Goal: Information Seeking & Learning: Learn about a topic

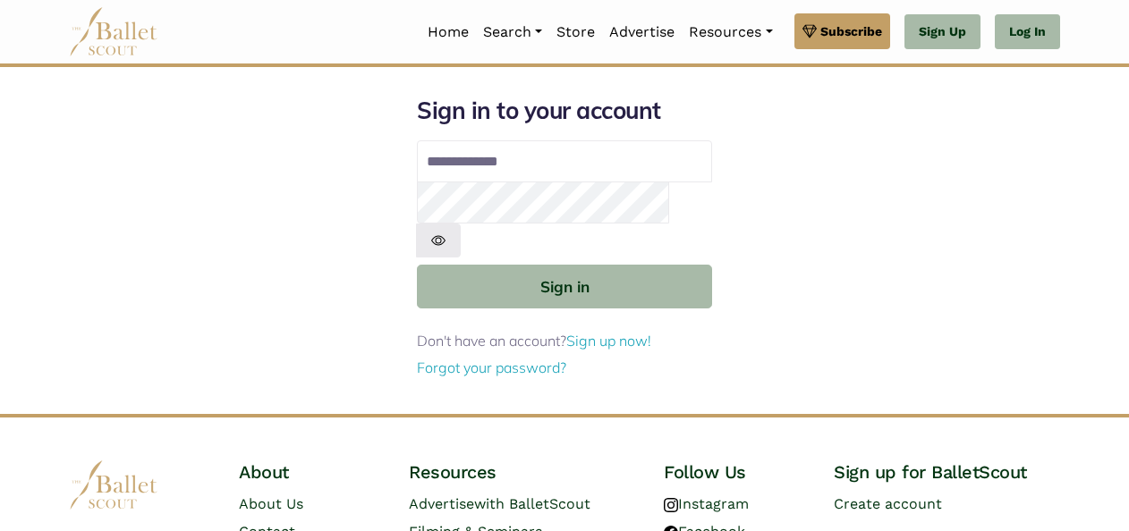
type input "**********"
click at [461, 224] on img at bounding box center [438, 240] width 45 height 33
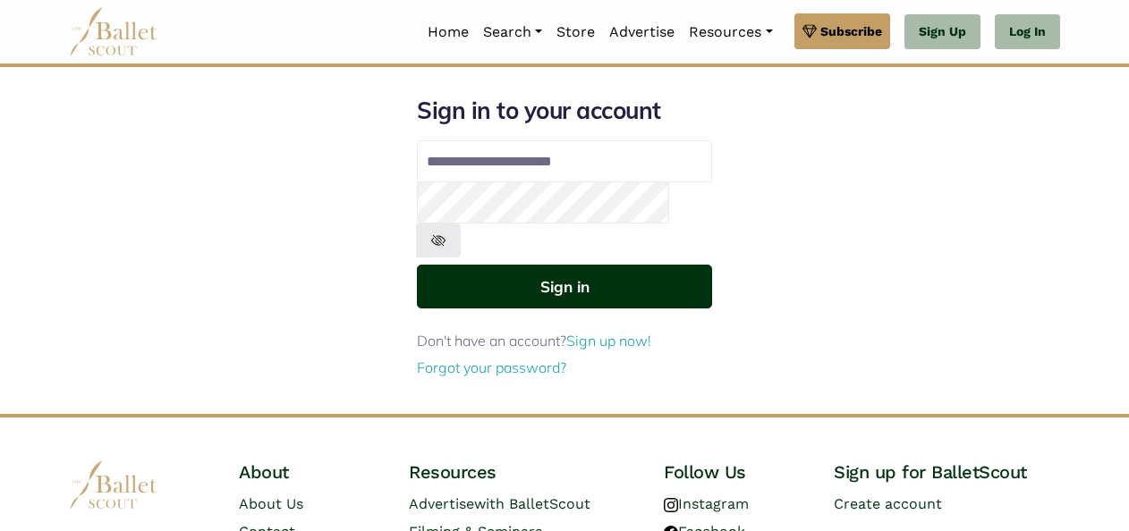
click at [603, 267] on button "Sign in" at bounding box center [564, 287] width 295 height 44
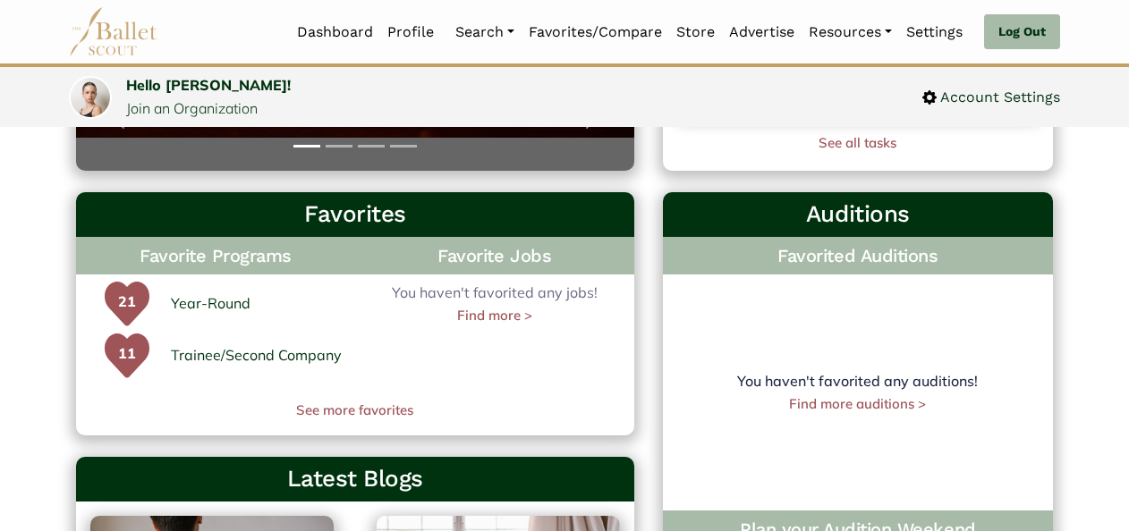
scroll to position [531, 0]
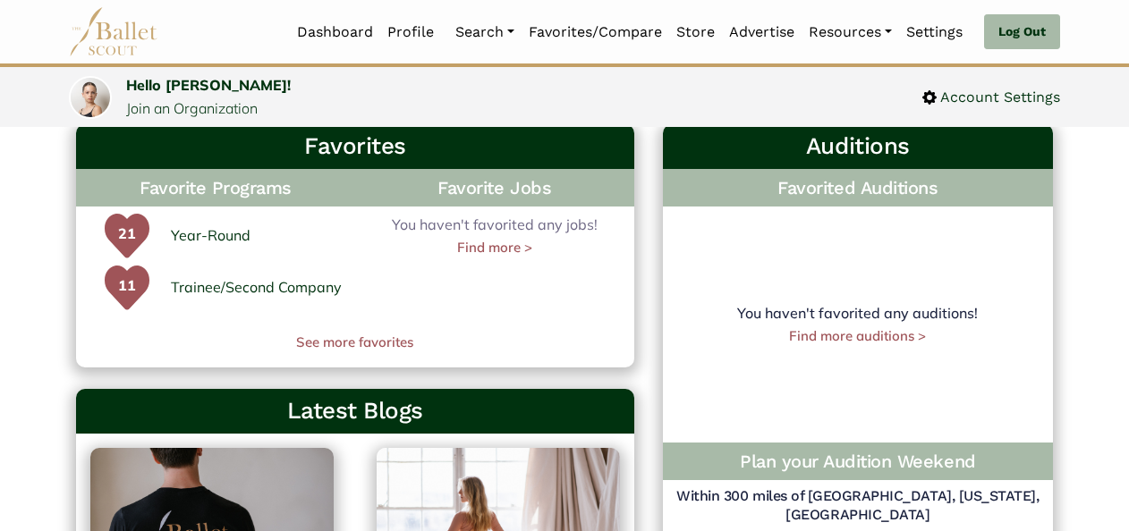
click at [231, 245] on link "Year-Round" at bounding box center [211, 235] width 80 height 23
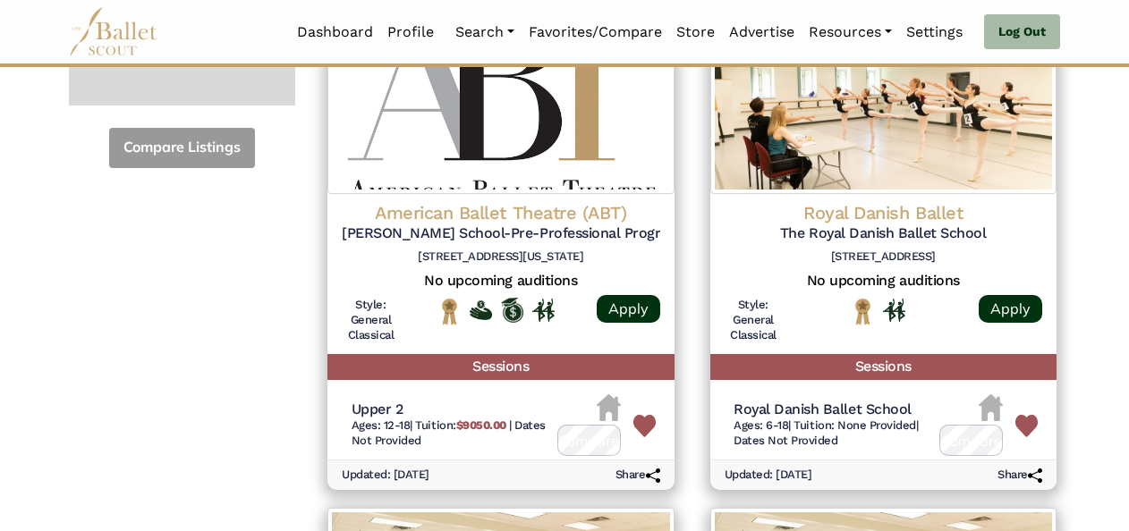
scroll to position [794, 0]
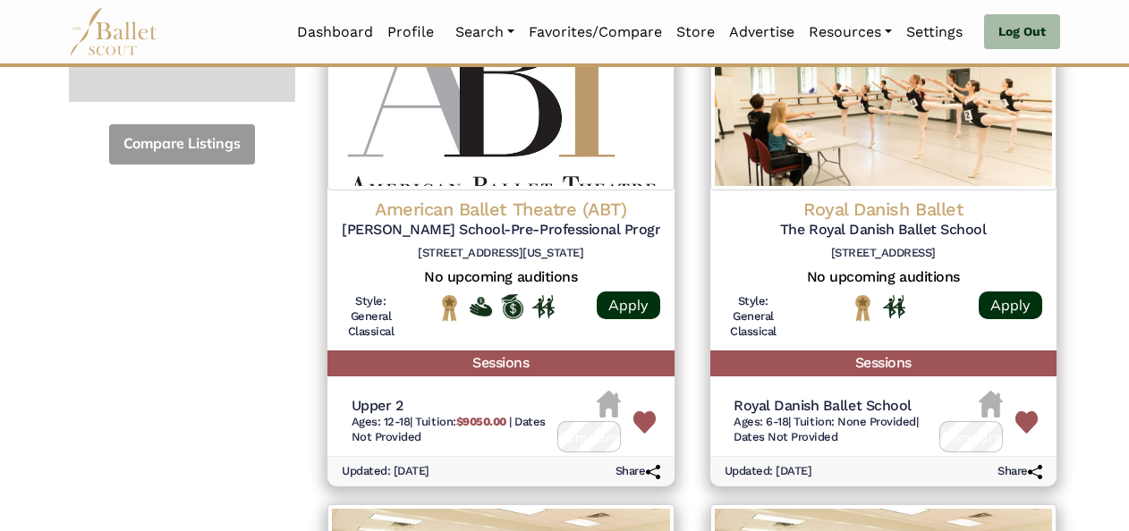
drag, startPoint x: 231, startPoint y: 245, endPoint x: 207, endPoint y: 401, distance: 157.3
click at [1021, 411] on img at bounding box center [1026, 422] width 22 height 22
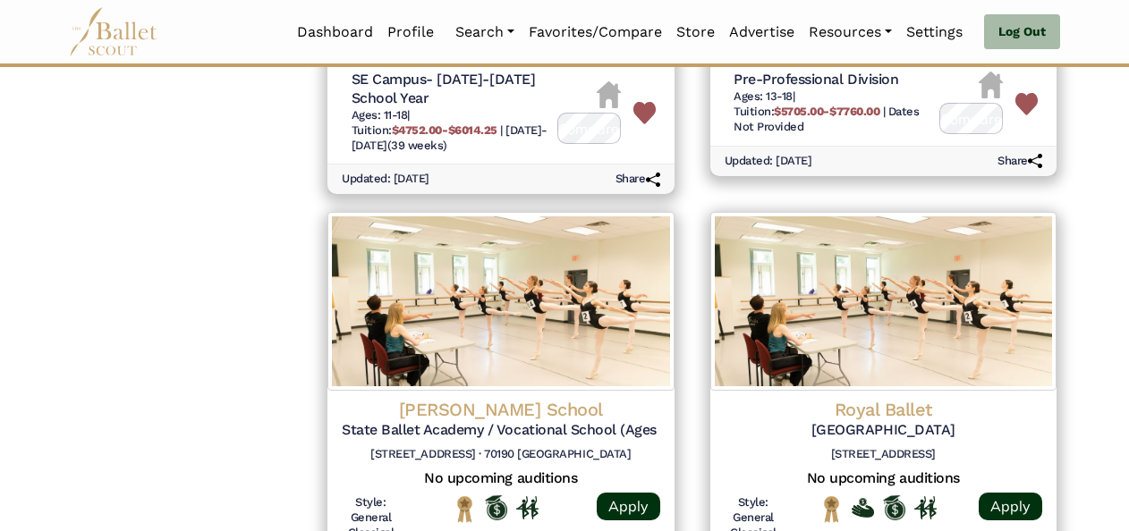
scroll to position [2654, 0]
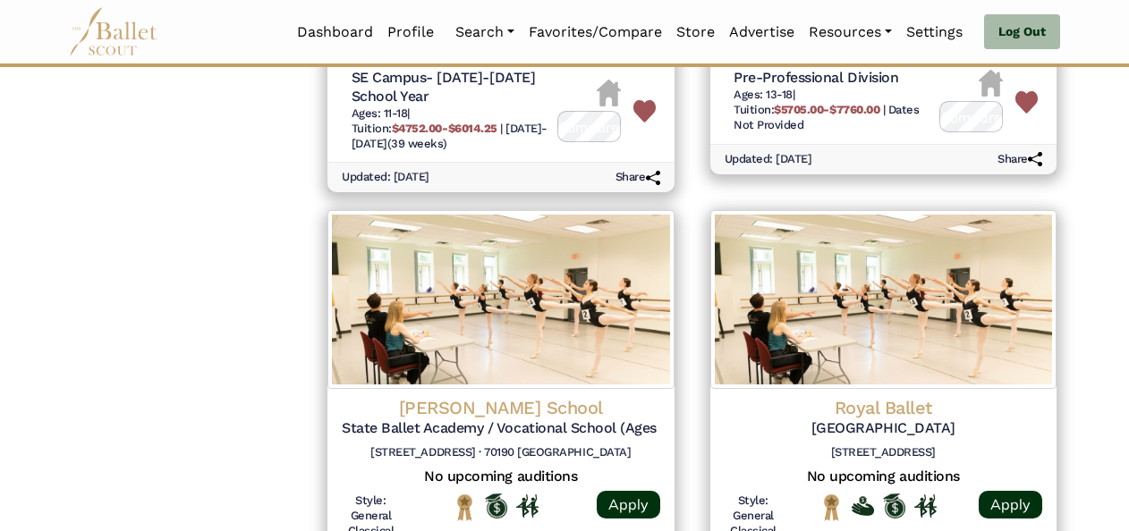
click at [1025, 101] on img at bounding box center [1026, 102] width 22 height 22
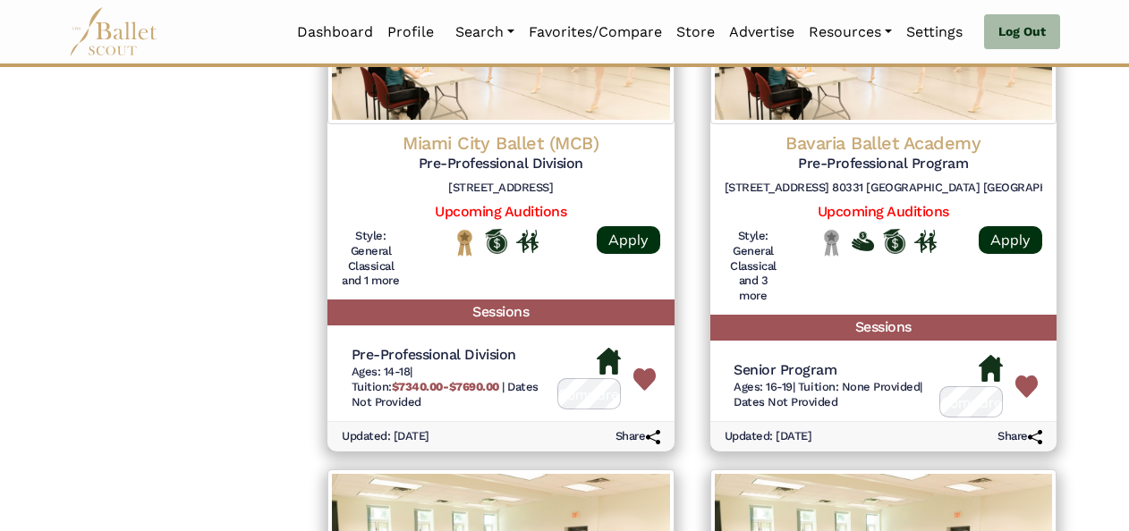
scroll to position [3992, 0]
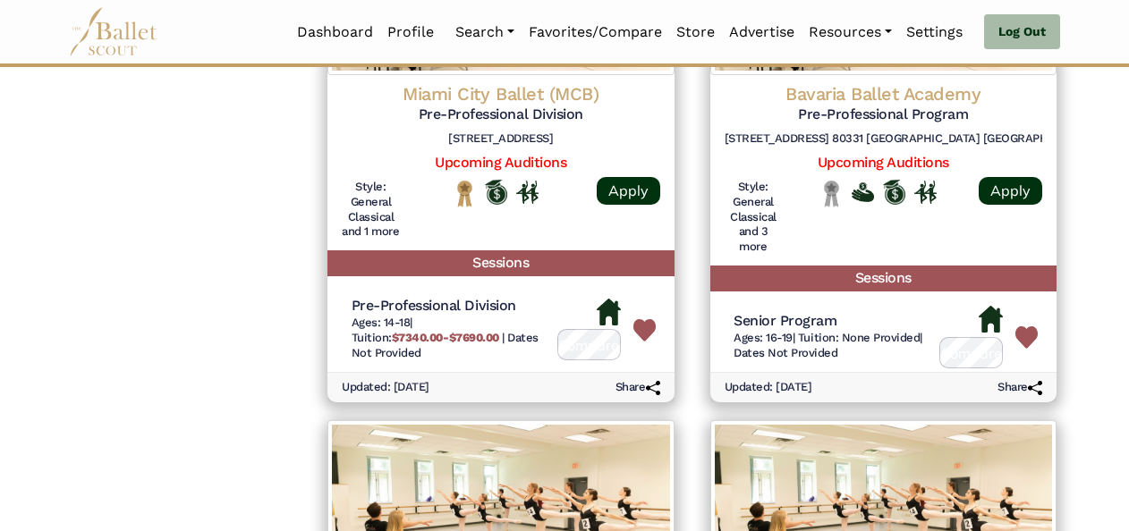
click at [541, 165] on link "Upcoming Auditions" at bounding box center [500, 162] width 131 height 17
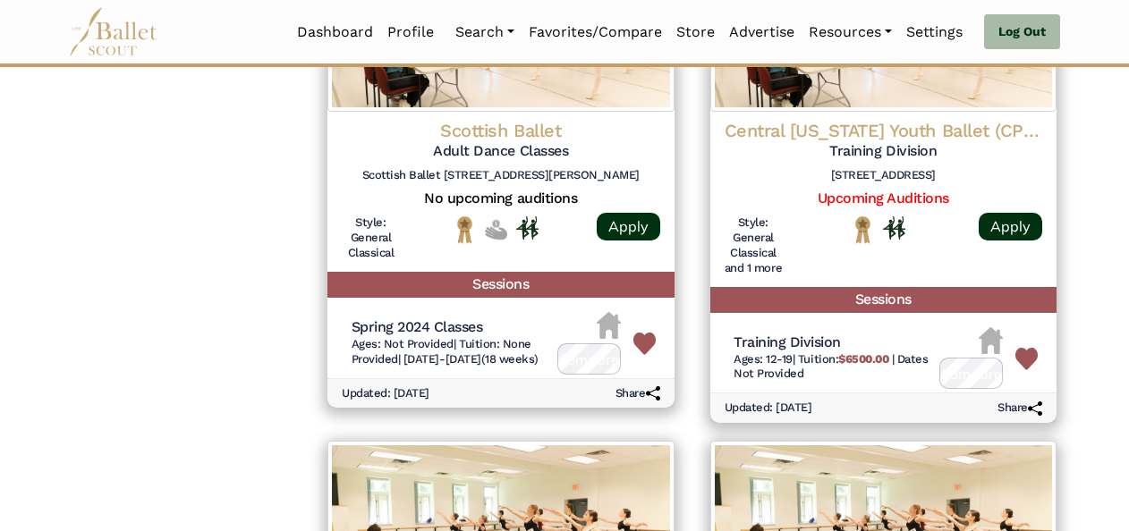
scroll to position [4477, 0]
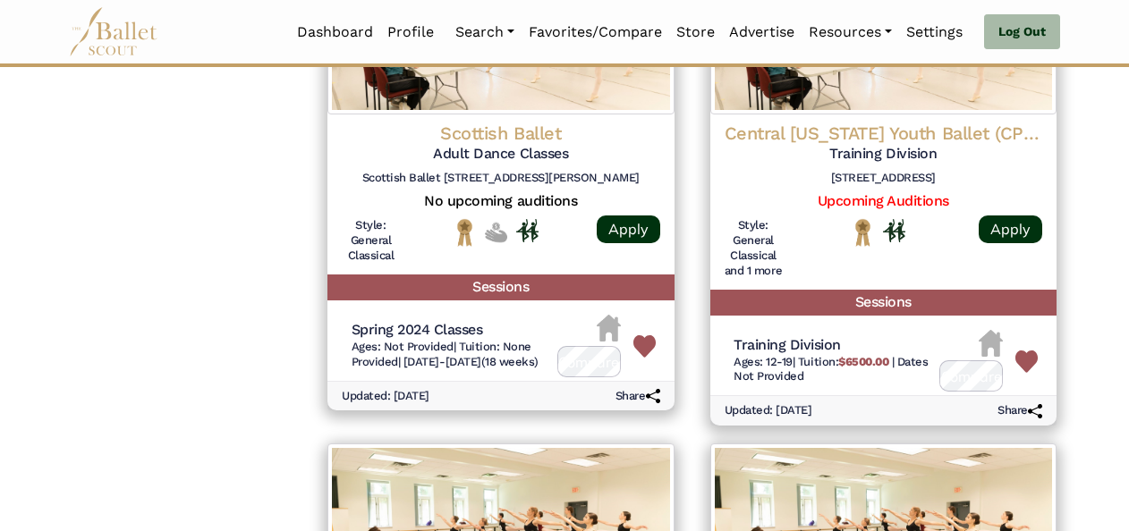
click at [641, 358] on img at bounding box center [644, 346] width 22 height 22
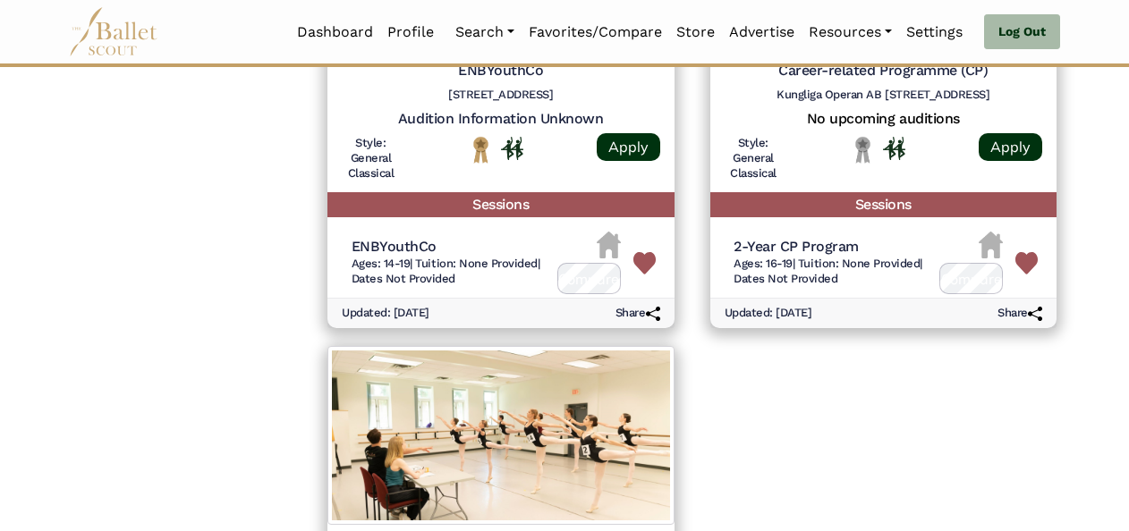
scroll to position [5061, 0]
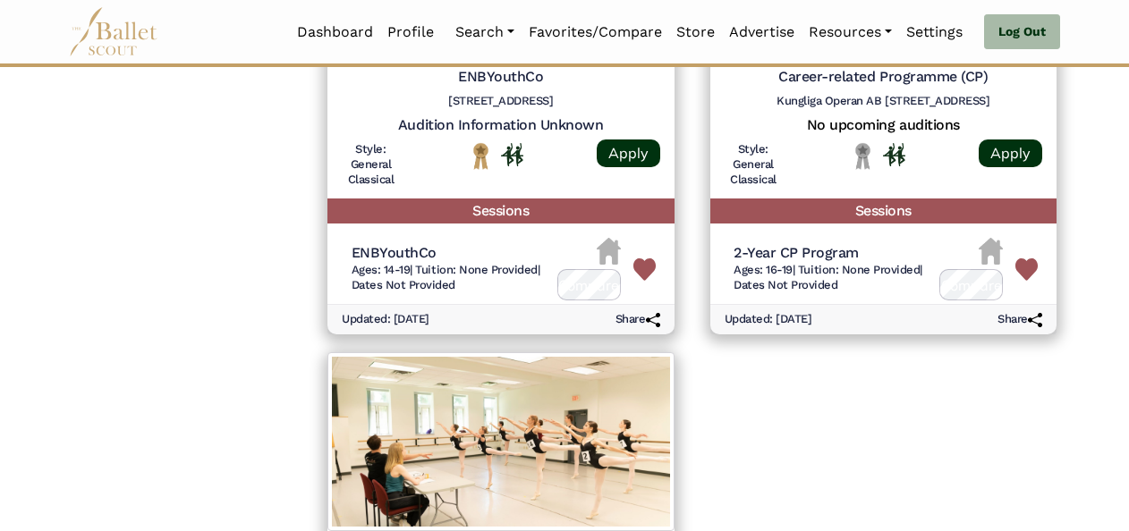
click at [642, 281] on img at bounding box center [644, 269] width 22 height 22
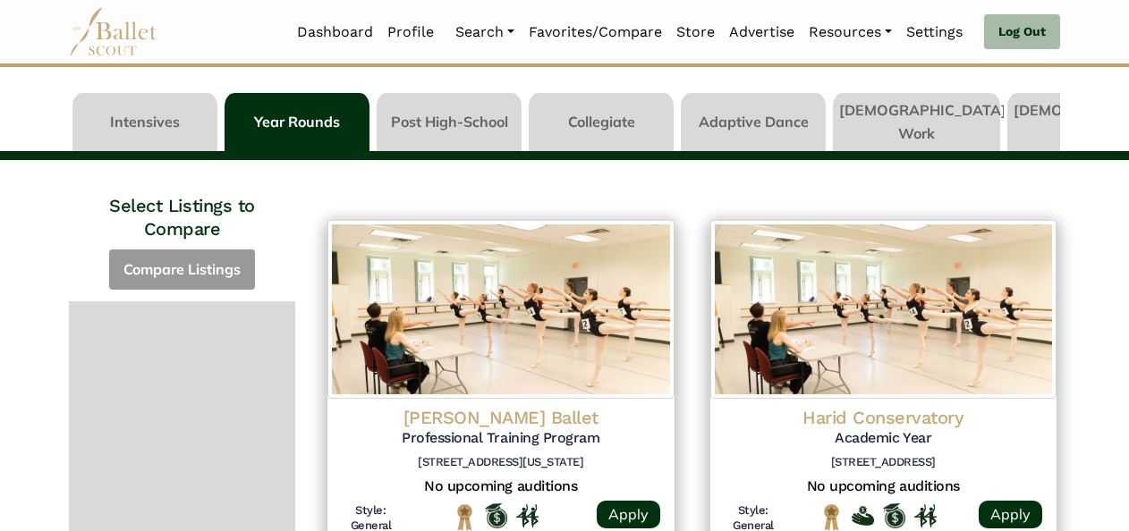
scroll to position [0, 0]
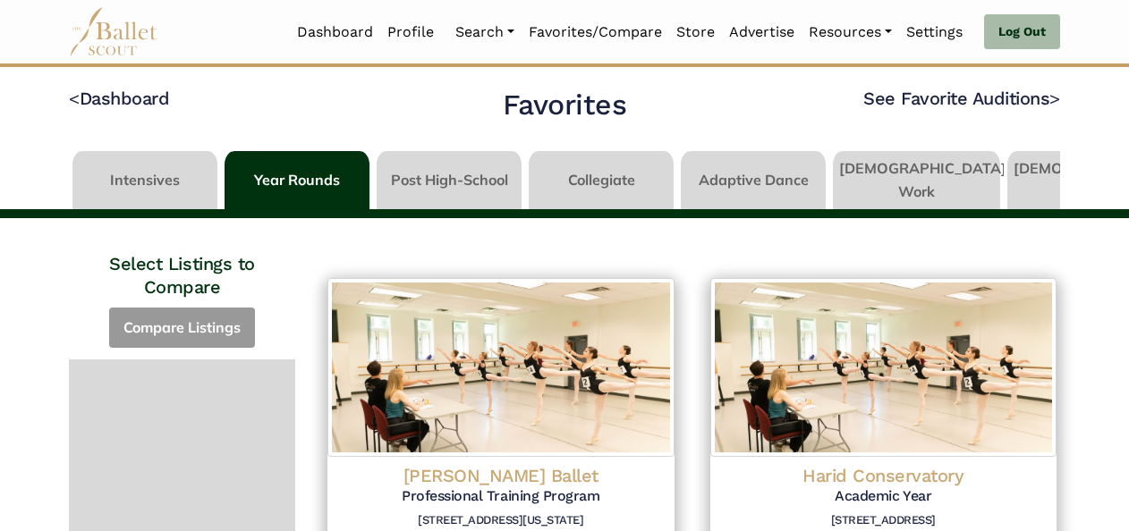
click at [300, 186] on link at bounding box center [296, 176] width 145 height 51
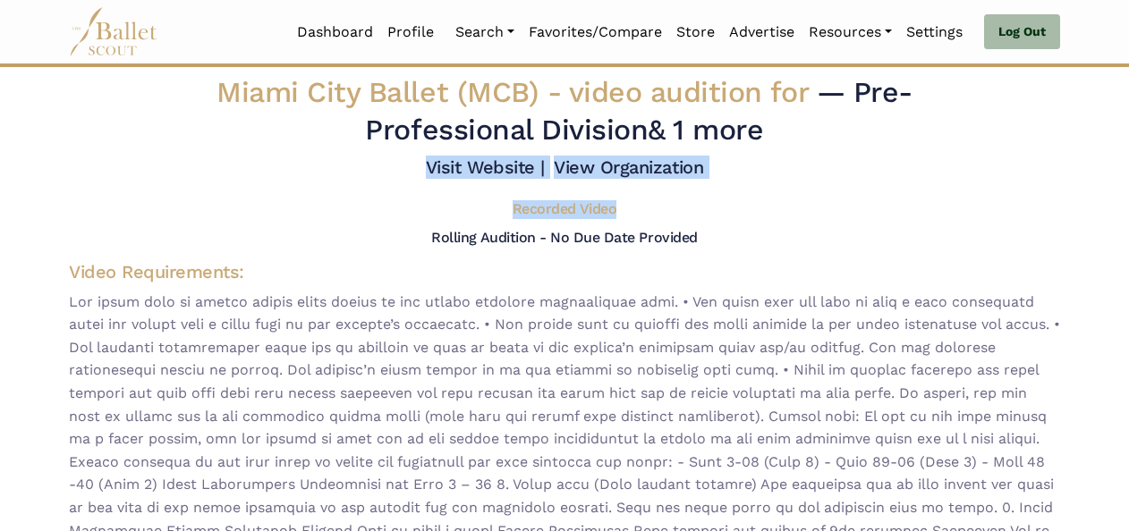
drag, startPoint x: 1128, startPoint y: 143, endPoint x: 1120, endPoint y: 194, distance: 51.6
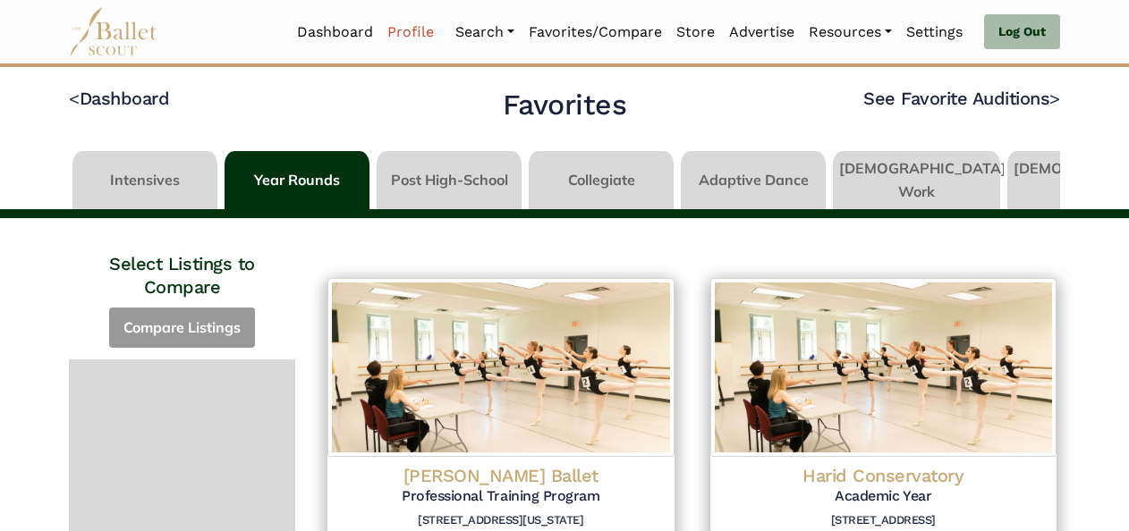
click at [393, 33] on link "Profile" at bounding box center [410, 32] width 61 height 38
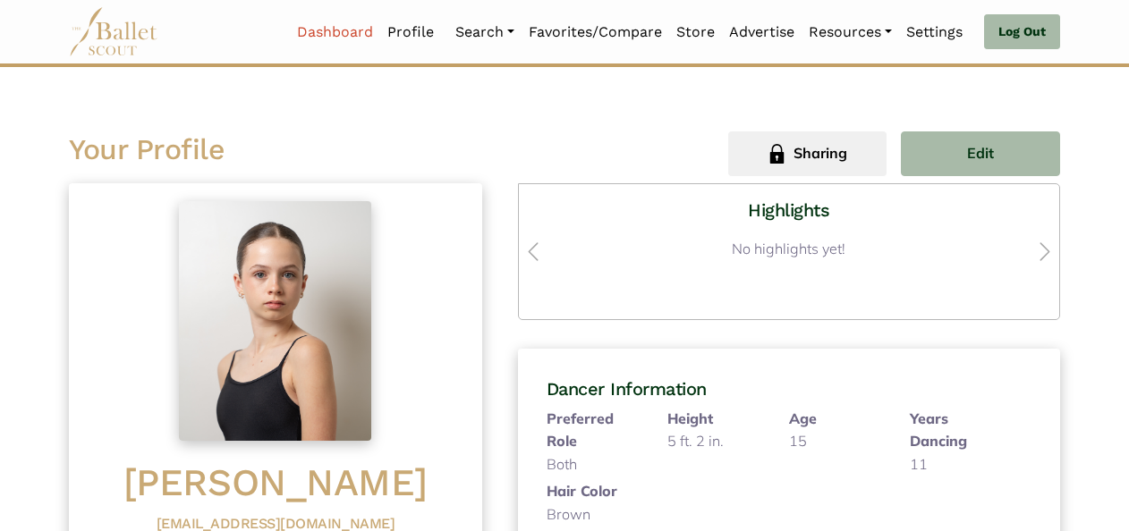
click at [317, 30] on link "Dashboard" at bounding box center [335, 32] width 90 height 38
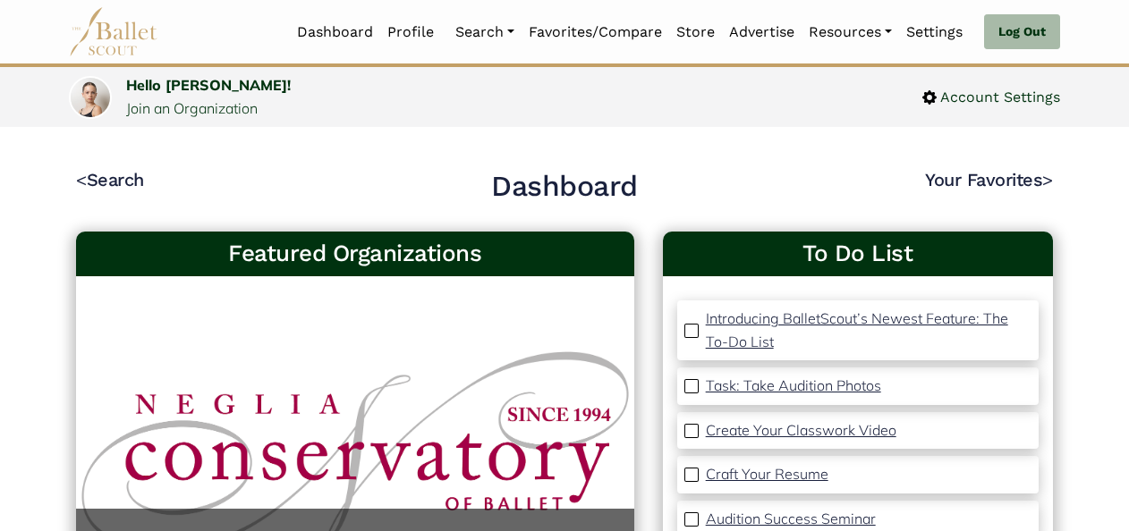
click at [984, 180] on link "Your Favorites >" at bounding box center [989, 179] width 128 height 21
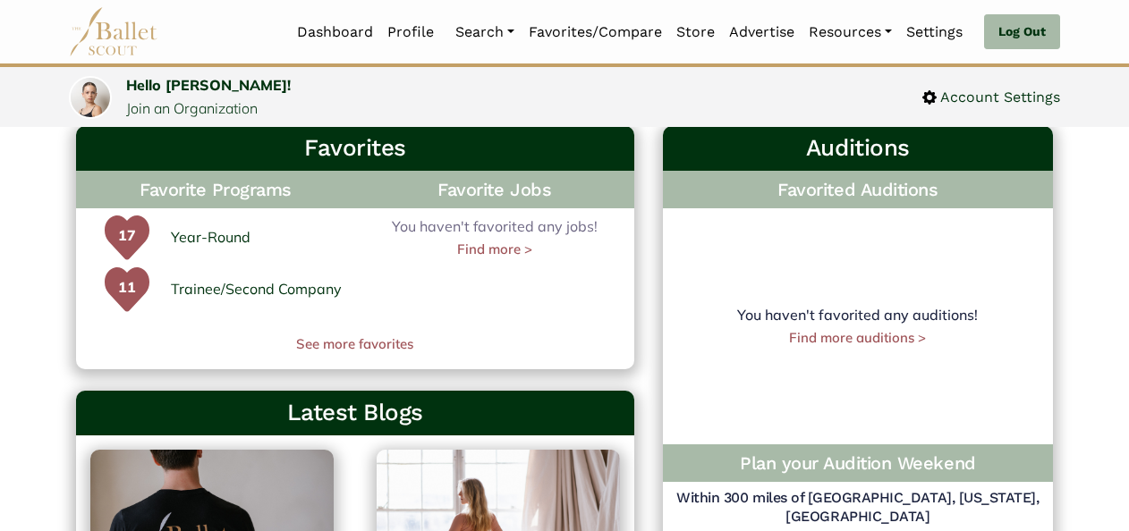
scroll to position [527, 0]
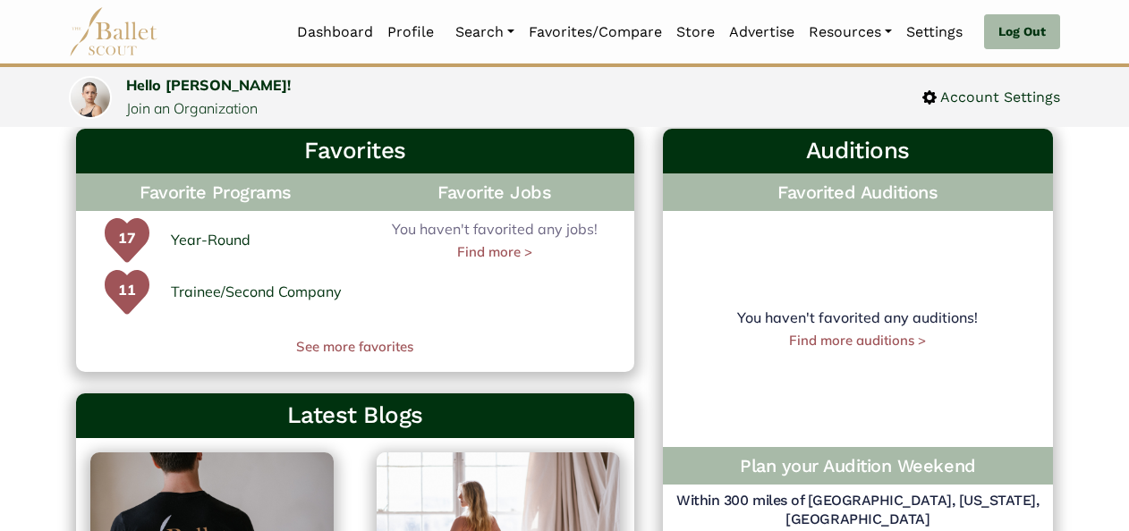
click at [343, 154] on h3 "Favorites" at bounding box center [354, 151] width 529 height 30
click at [314, 354] on link "See more favorites" at bounding box center [355, 346] width 558 height 21
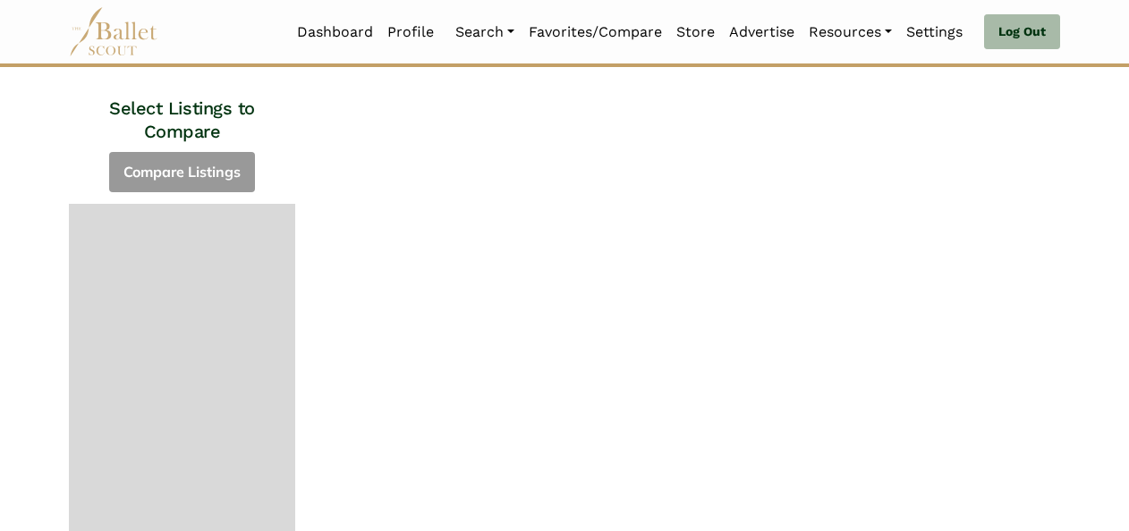
scroll to position [152, 0]
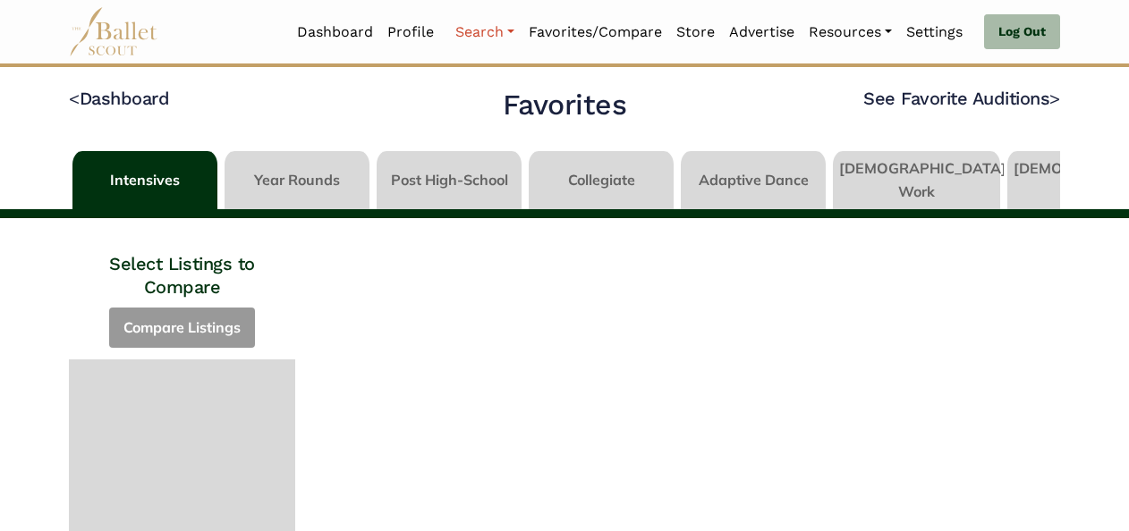
click at [465, 34] on link "Search" at bounding box center [484, 32] width 73 height 38
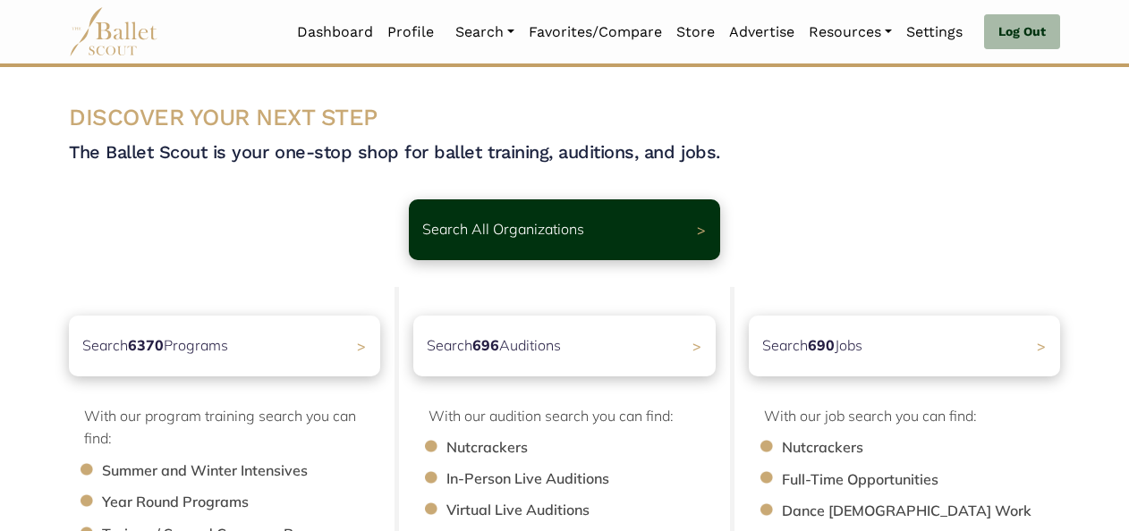
click at [489, 106] on link "Programs" at bounding box center [534, 120] width 172 height 28
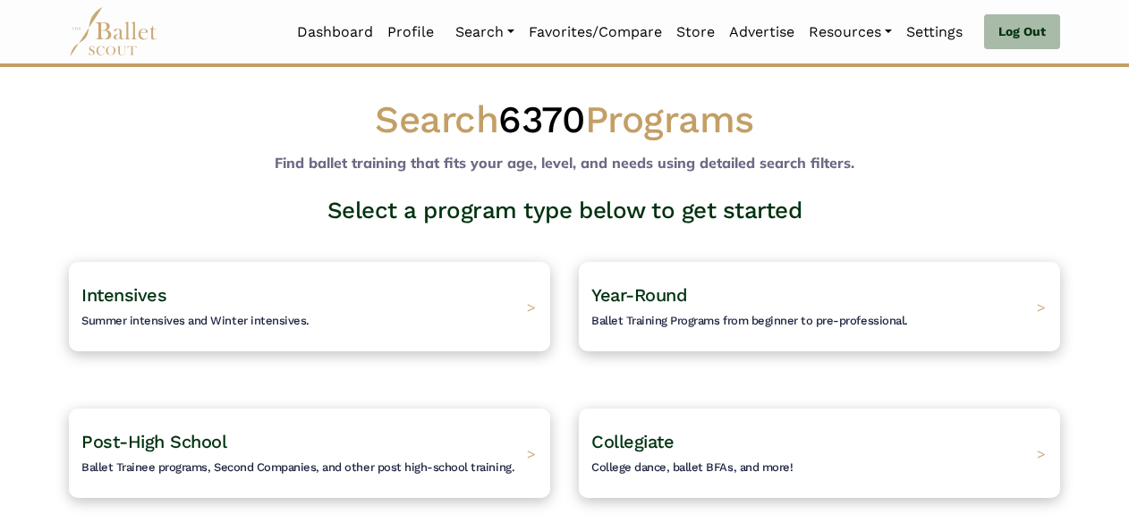
click at [655, 300] on span "Year-Round" at bounding box center [639, 294] width 96 height 21
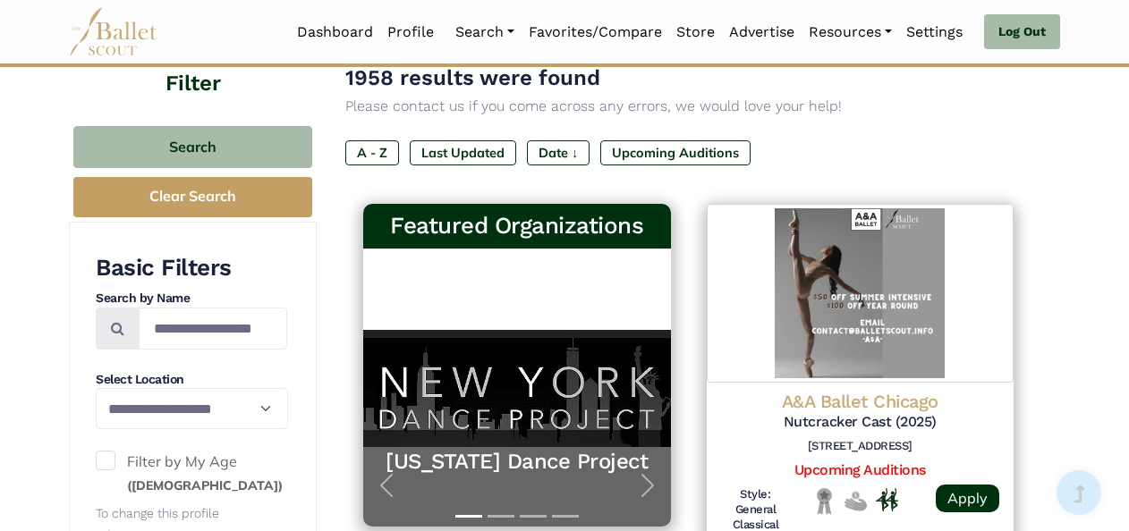
scroll to position [180, 0]
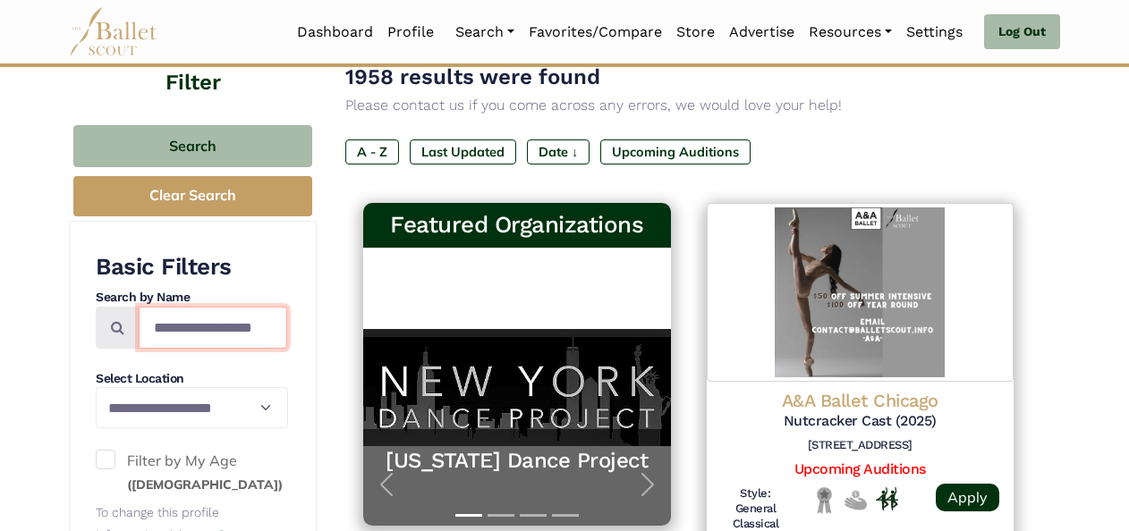
click at [192, 334] on input "Search by names..." at bounding box center [213, 328] width 148 height 42
type input "**********"
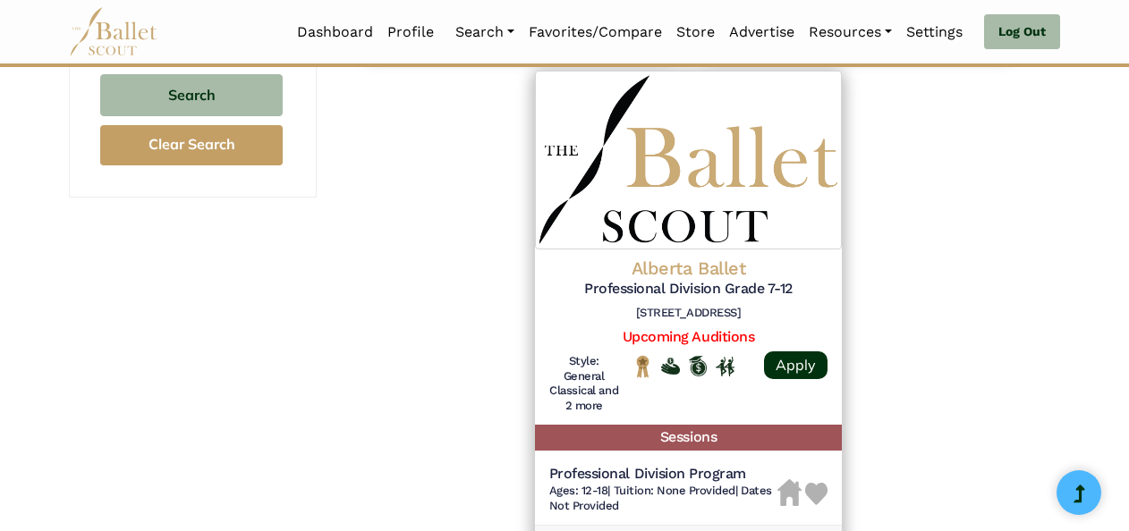
scroll to position [1323, 0]
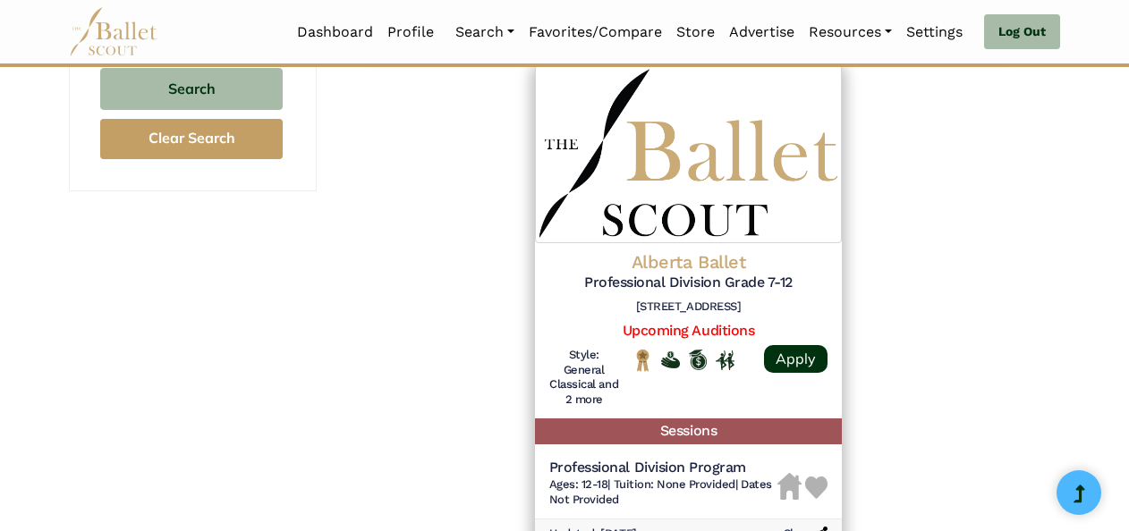
click at [819, 490] on img at bounding box center [816, 488] width 22 height 22
click at [645, 332] on link "Upcoming Auditions" at bounding box center [687, 330] width 131 height 17
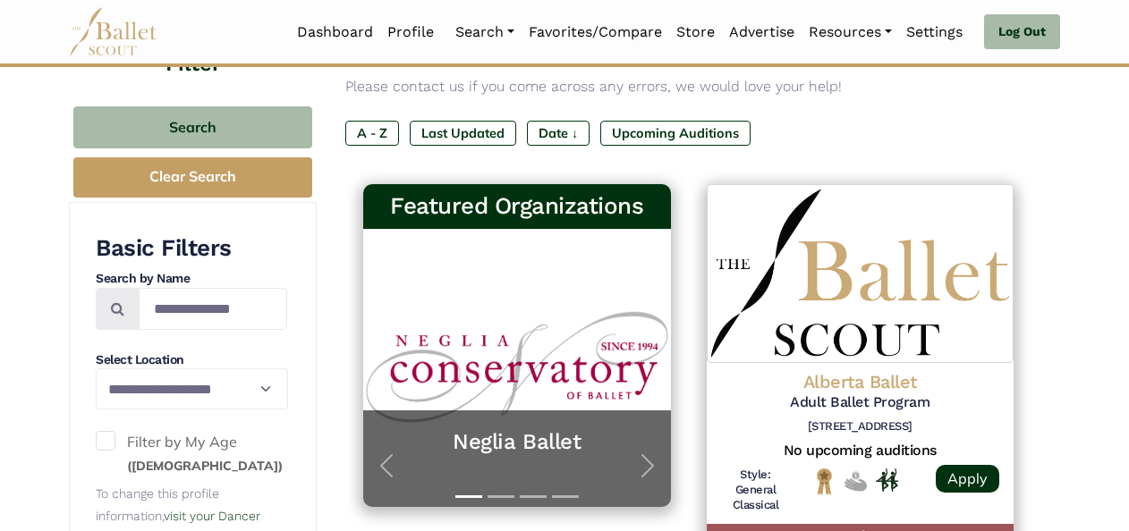
scroll to position [199, 0]
click at [254, 306] on input "**********" at bounding box center [213, 309] width 148 height 42
type input "*"
type input "**********"
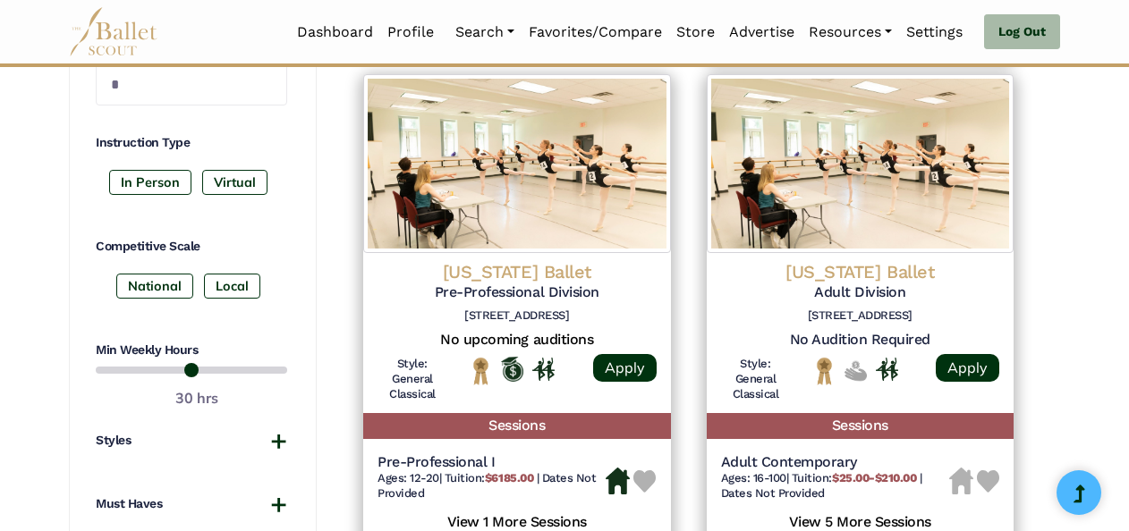
scroll to position [892, 0]
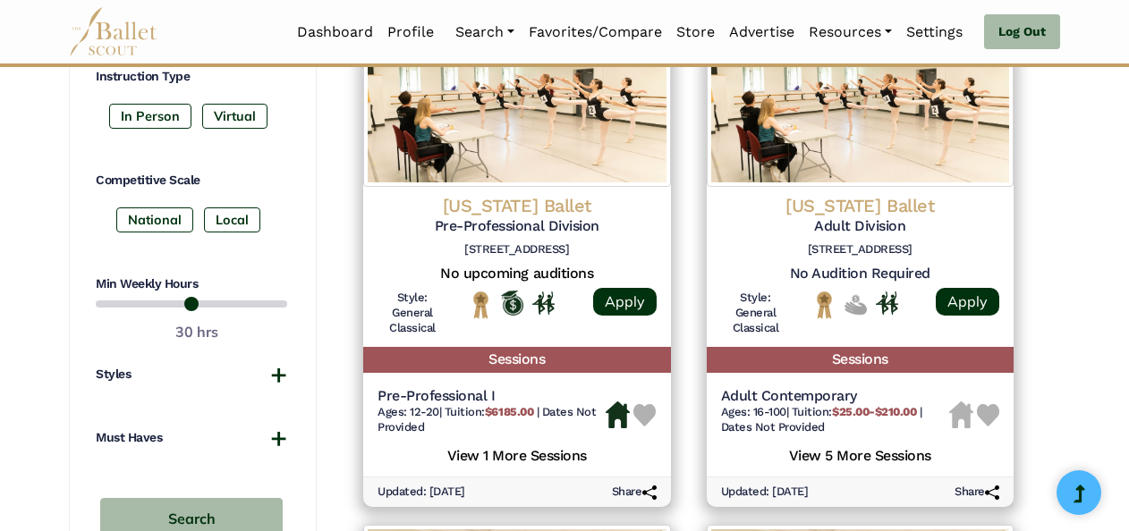
click at [645, 424] on img at bounding box center [644, 415] width 22 height 22
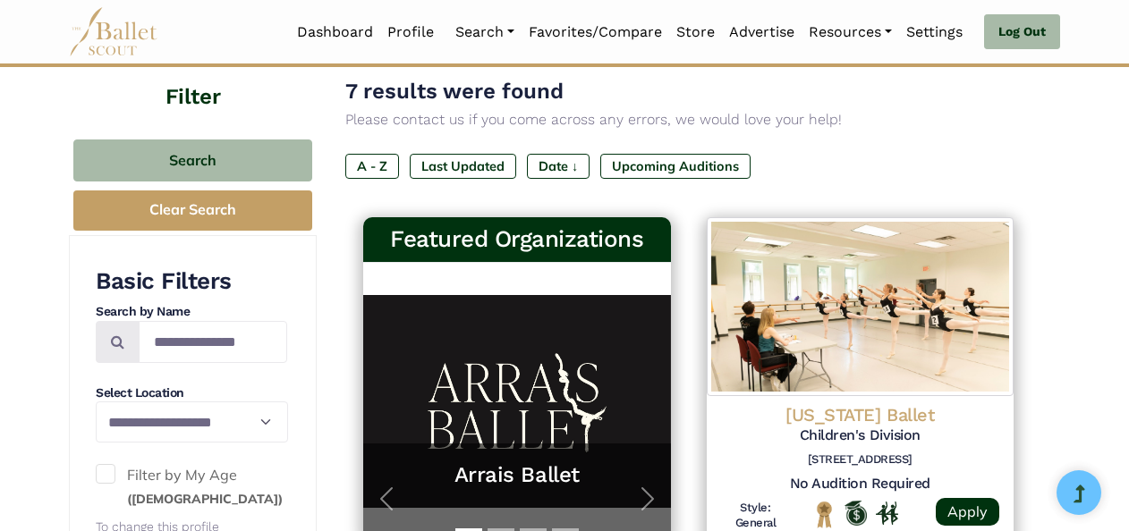
scroll to position [0, 0]
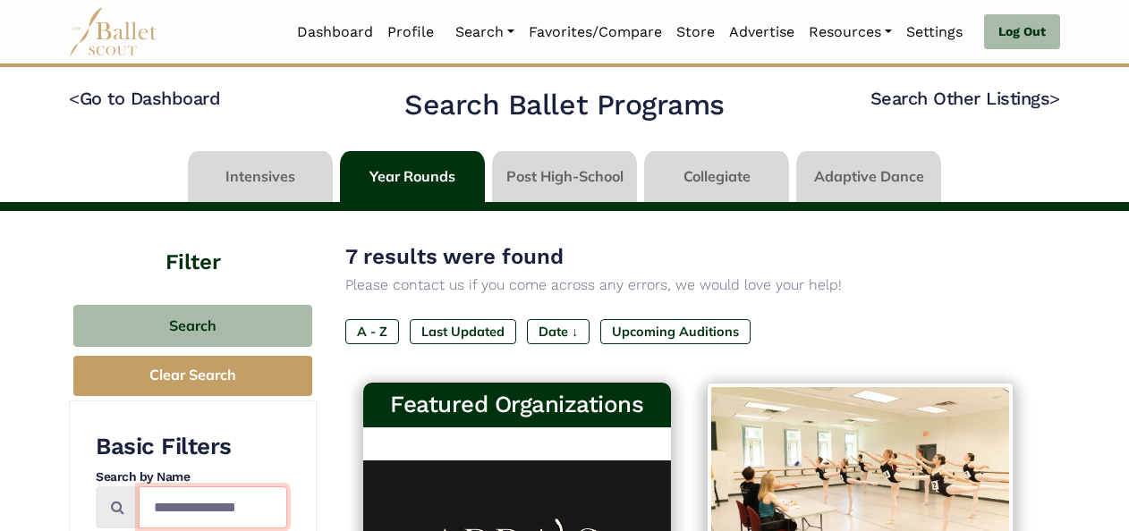
drag, startPoint x: 254, startPoint y: 513, endPoint x: 55, endPoint y: 483, distance: 200.8
type input "**********"
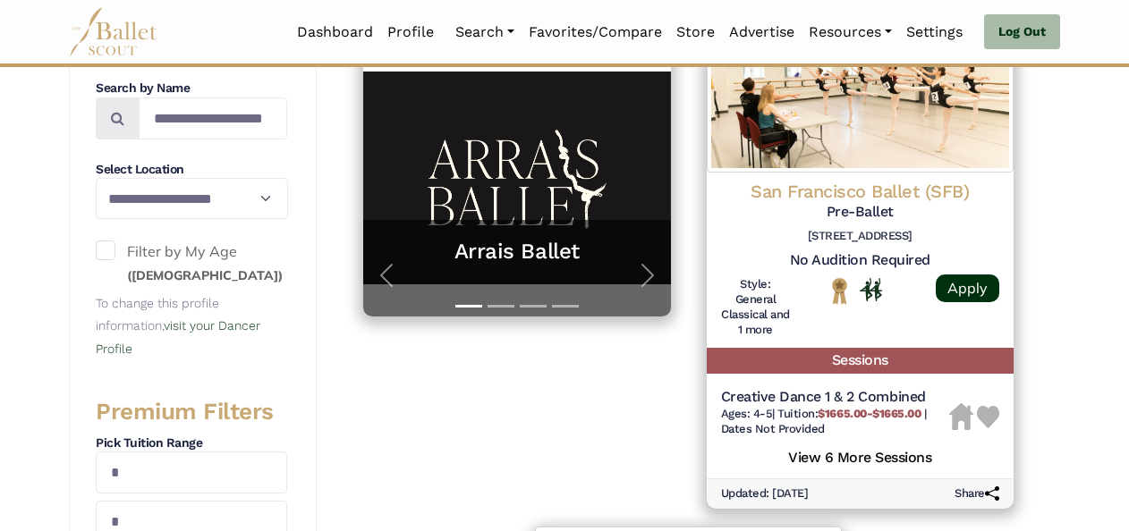
scroll to position [435, 0]
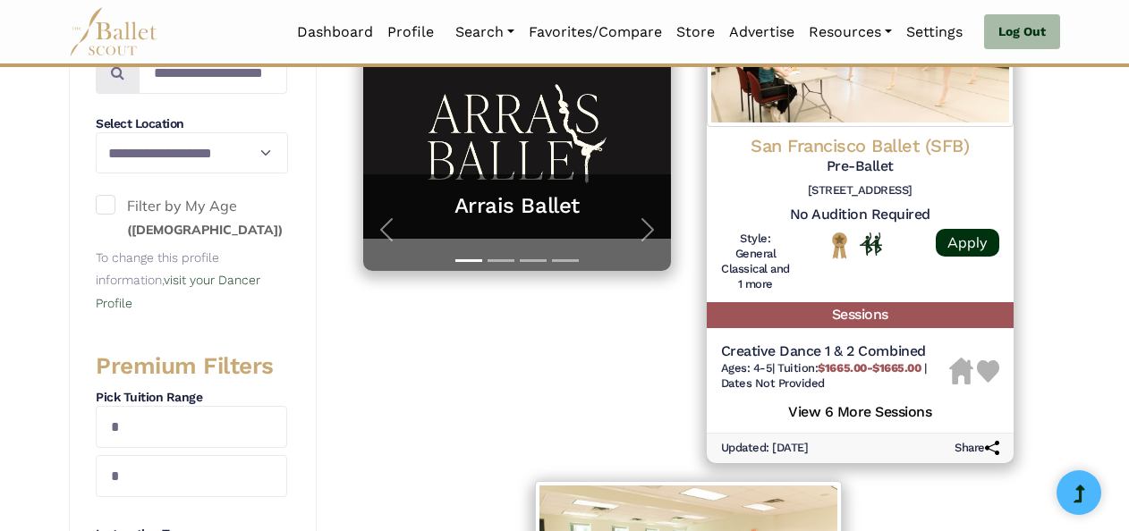
drag, startPoint x: 247, startPoint y: 433, endPoint x: 427, endPoint y: 400, distance: 182.8
click at [427, 400] on div "Featured Organizations Arrais Ballet Train with World-Class Faculty at Arrais B…" at bounding box center [516, 205] width 343 height 532
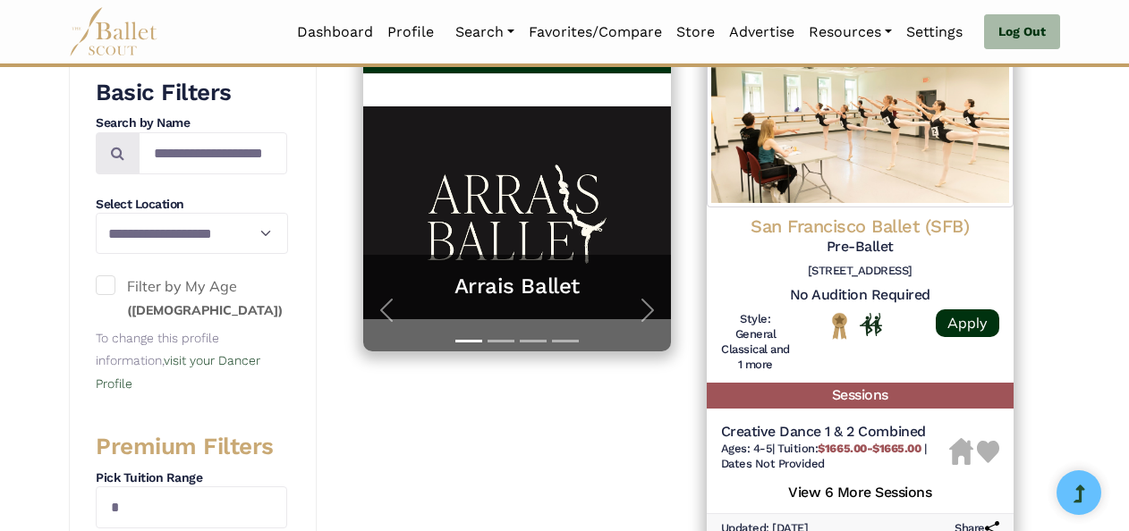
scroll to position [351, 0]
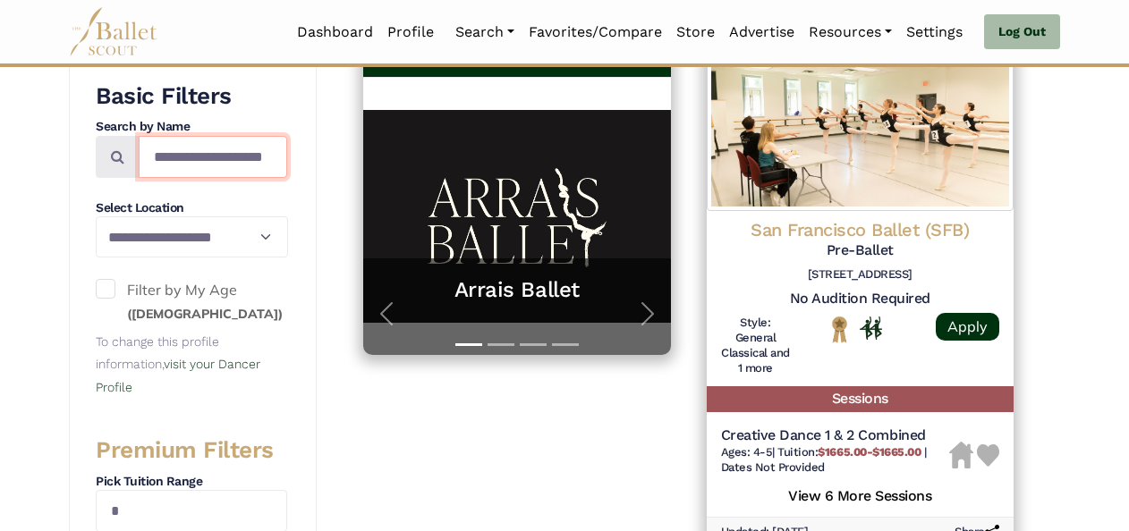
click at [226, 162] on input "**********" at bounding box center [213, 157] width 148 height 42
click at [242, 157] on input "**********" at bounding box center [213, 157] width 148 height 42
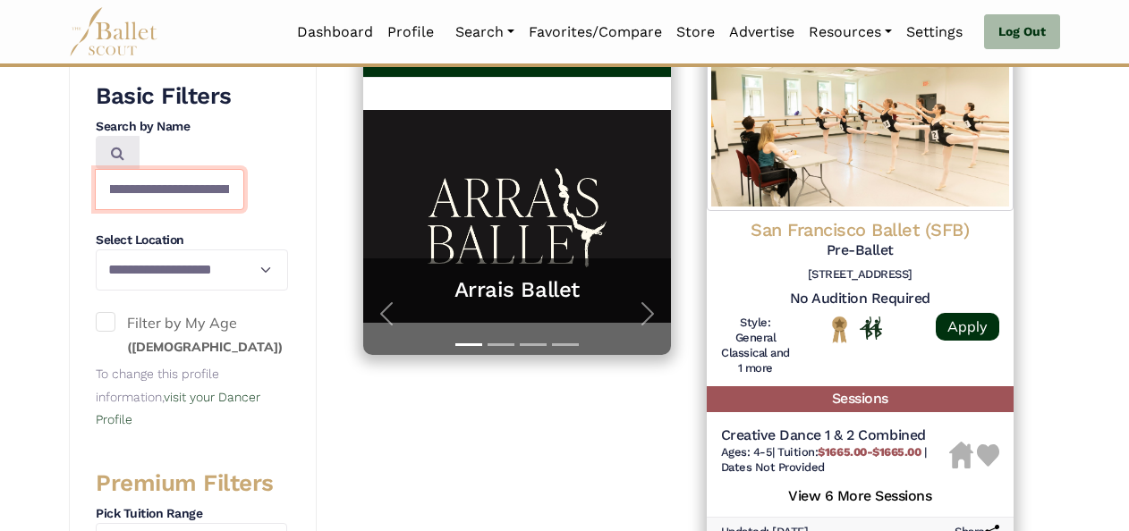
scroll to position [0, 36]
type input "**********"
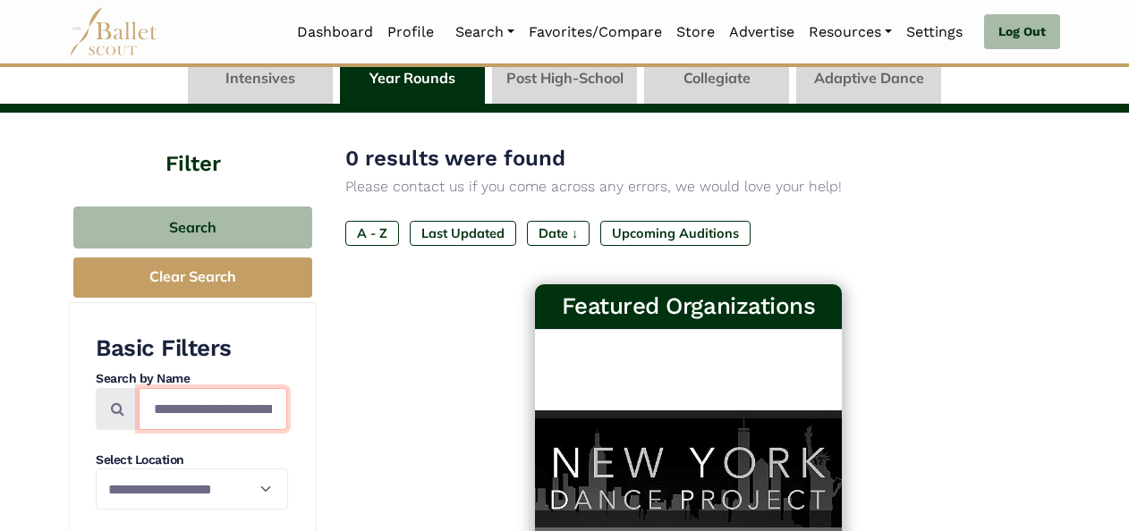
scroll to position [0, 72]
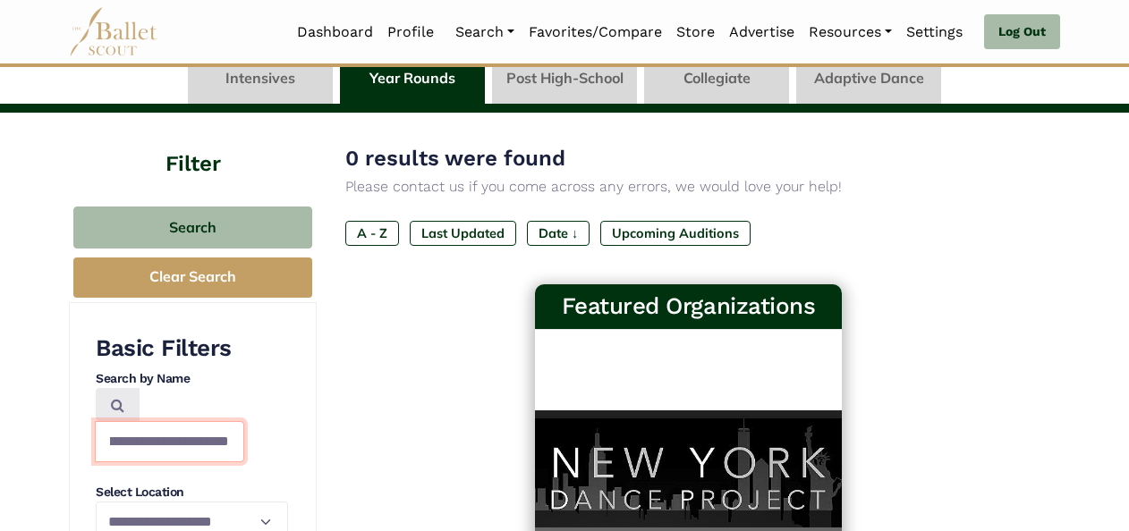
drag, startPoint x: 150, startPoint y: 408, endPoint x: 615, endPoint y: 363, distance: 467.1
type input "**********"
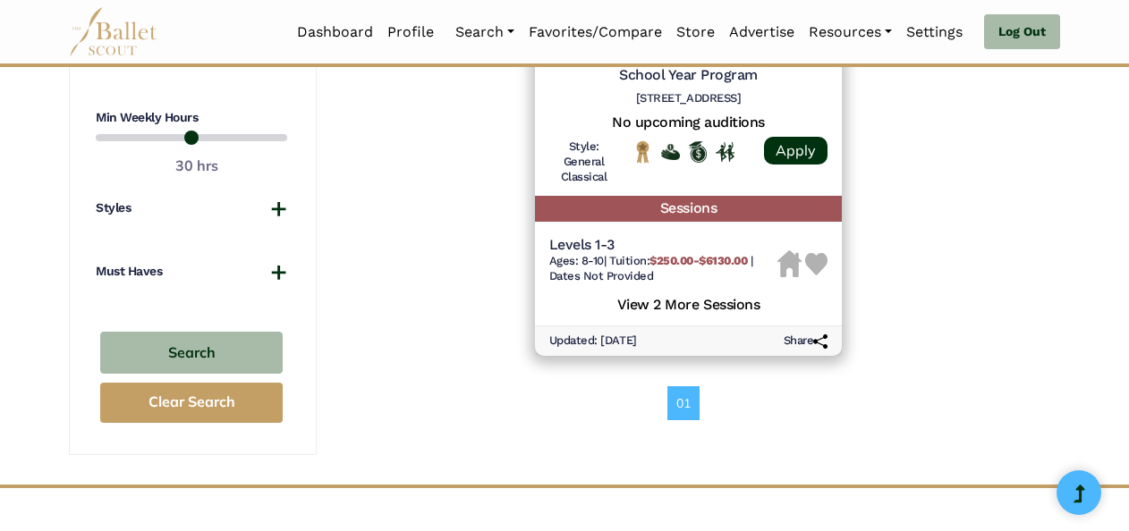
scroll to position [1115, 0]
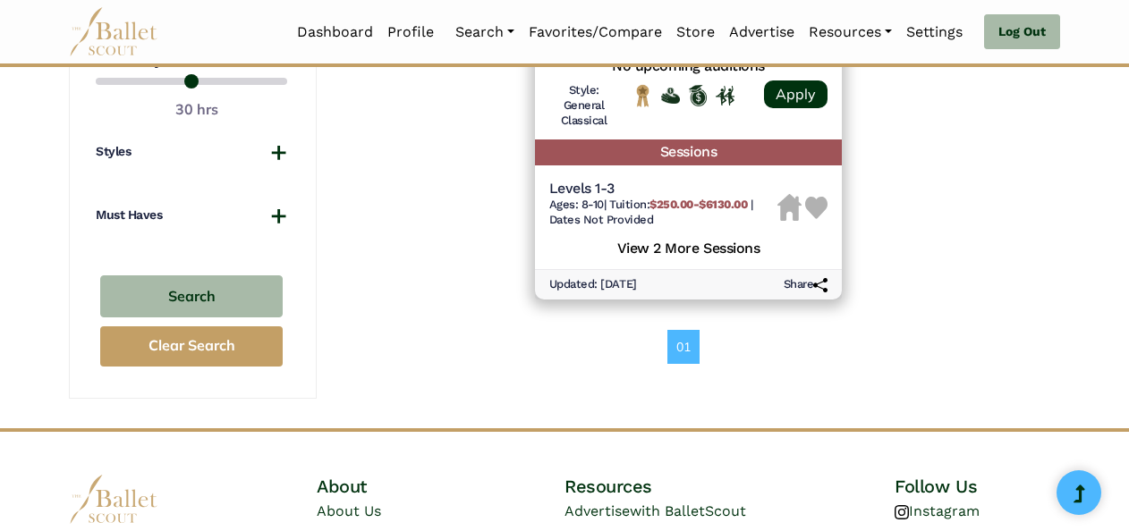
drag, startPoint x: 615, startPoint y: 363, endPoint x: 511, endPoint y: 339, distance: 106.5
click at [511, 339] on div "01" at bounding box center [688, 347] width 686 height 34
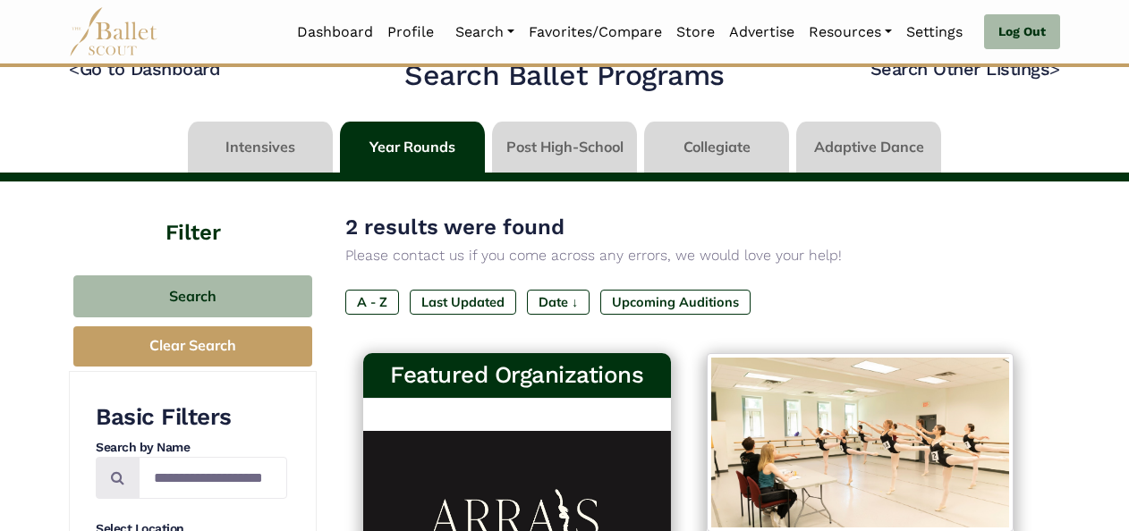
scroll to position [29, 0]
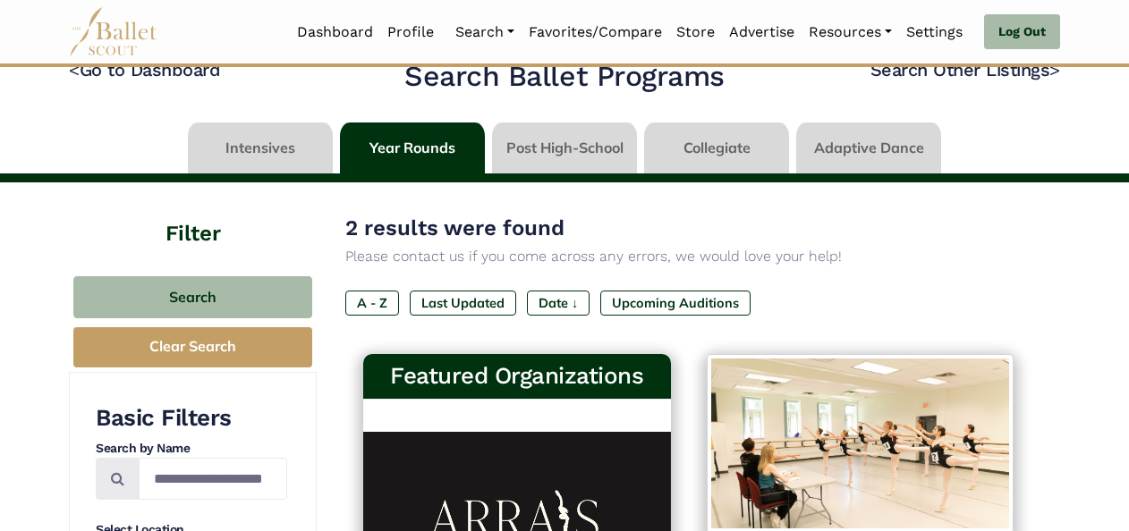
click at [259, 355] on button "Clear Search" at bounding box center [192, 347] width 239 height 40
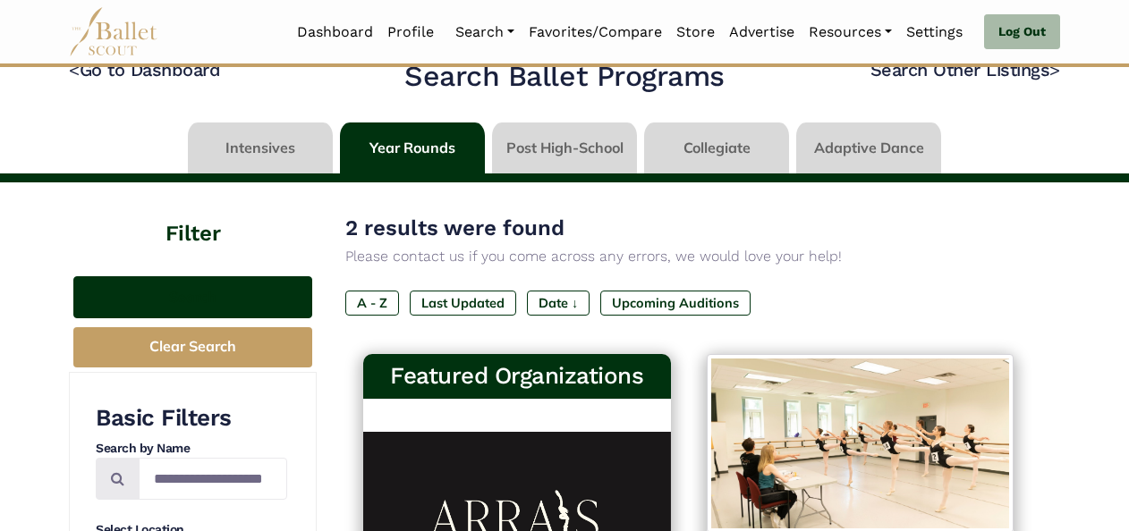
click at [224, 299] on button "Search" at bounding box center [192, 297] width 239 height 42
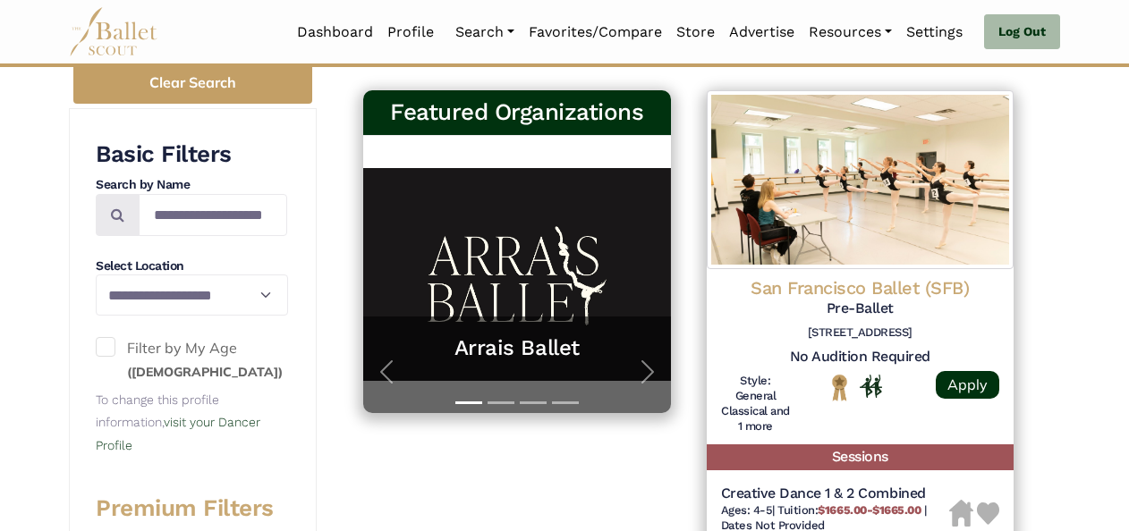
scroll to position [444, 0]
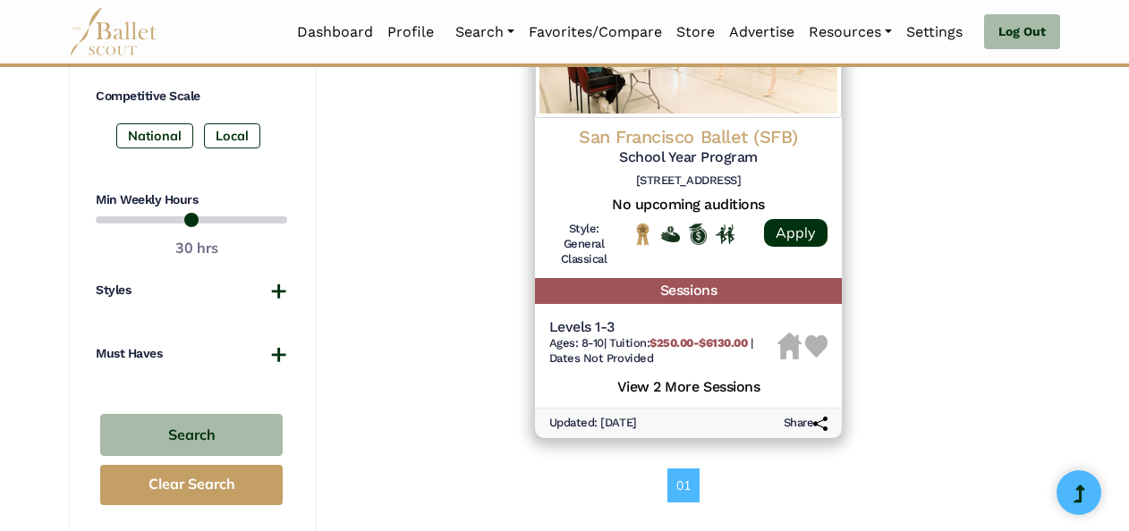
scroll to position [960, 0]
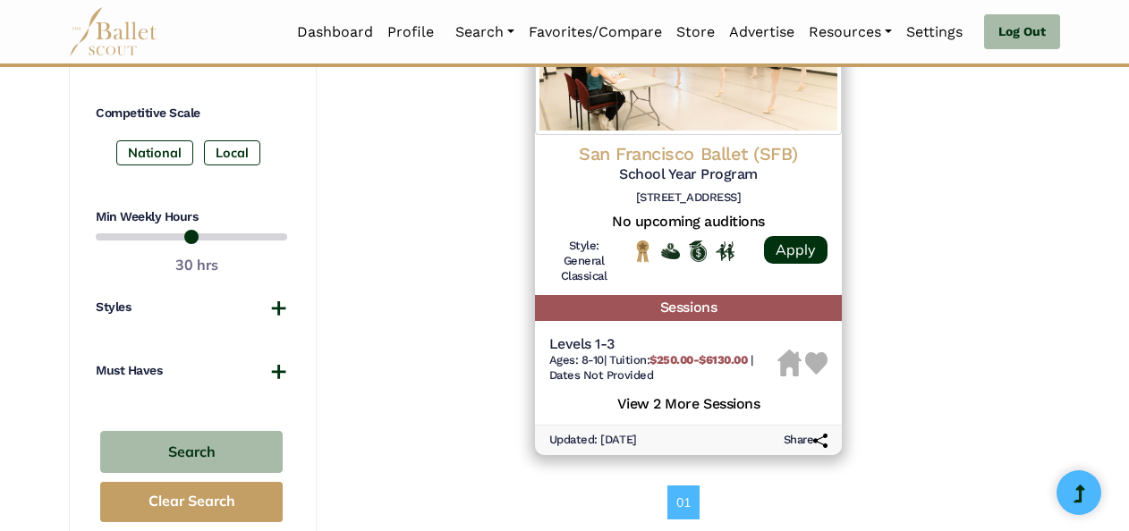
click at [147, 151] on label "National" at bounding box center [154, 152] width 77 height 25
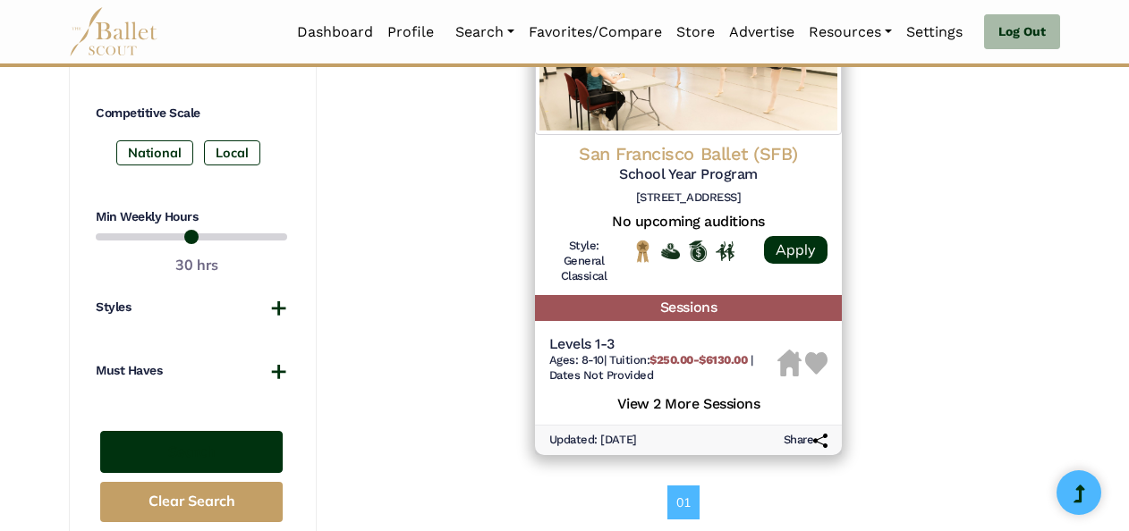
click at [222, 448] on button "Search" at bounding box center [191, 452] width 182 height 42
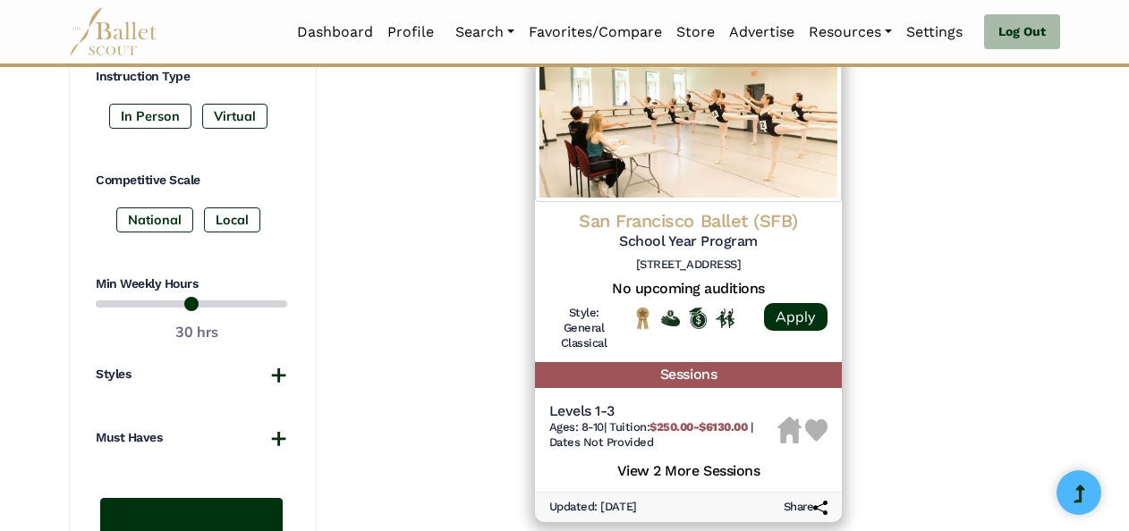
scroll to position [887, 0]
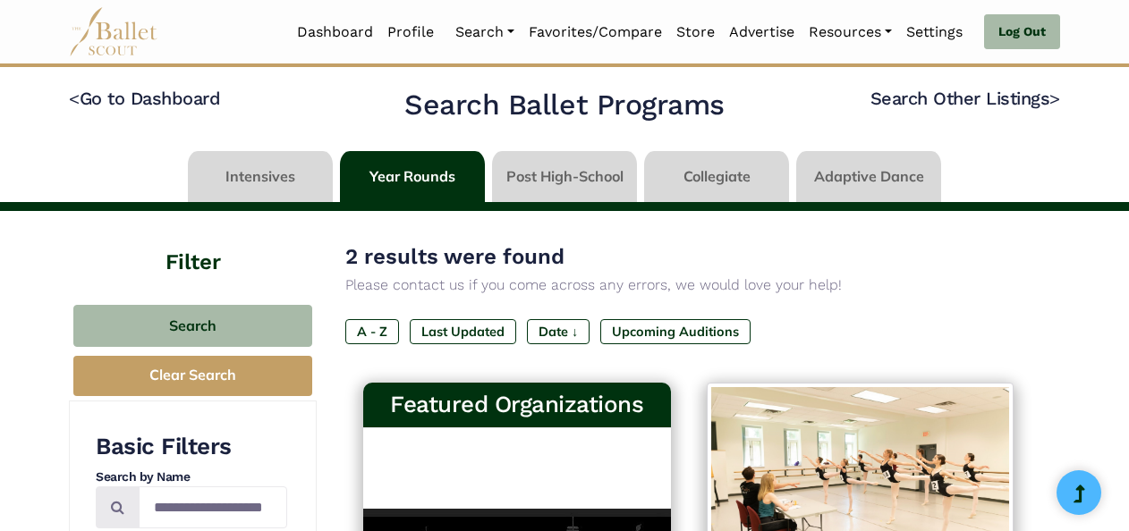
click at [937, 254] on div "2 results were found Please contact us if you come across any errors, we would …" at bounding box center [688, 268] width 686 height 57
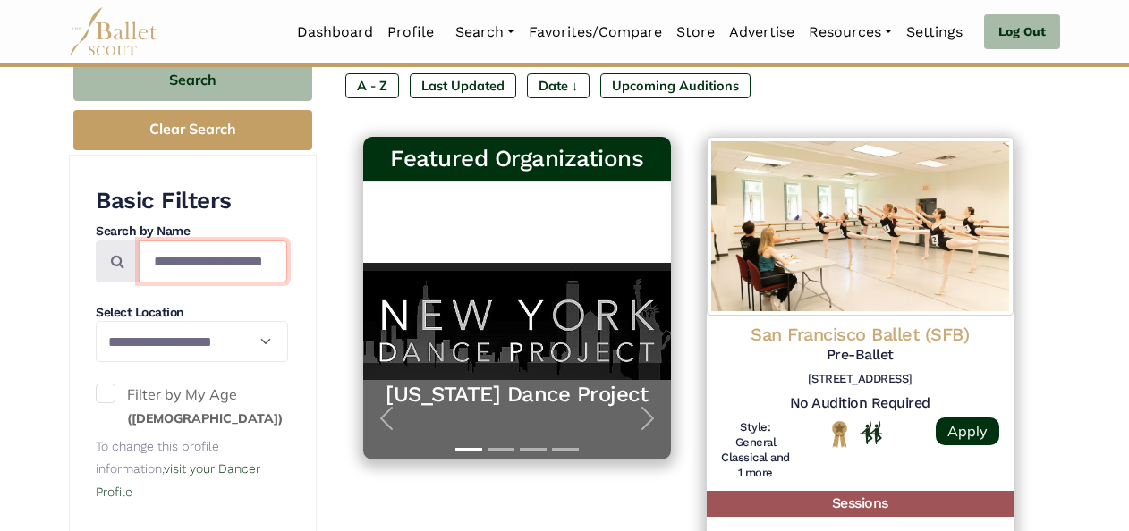
scroll to position [0, 9]
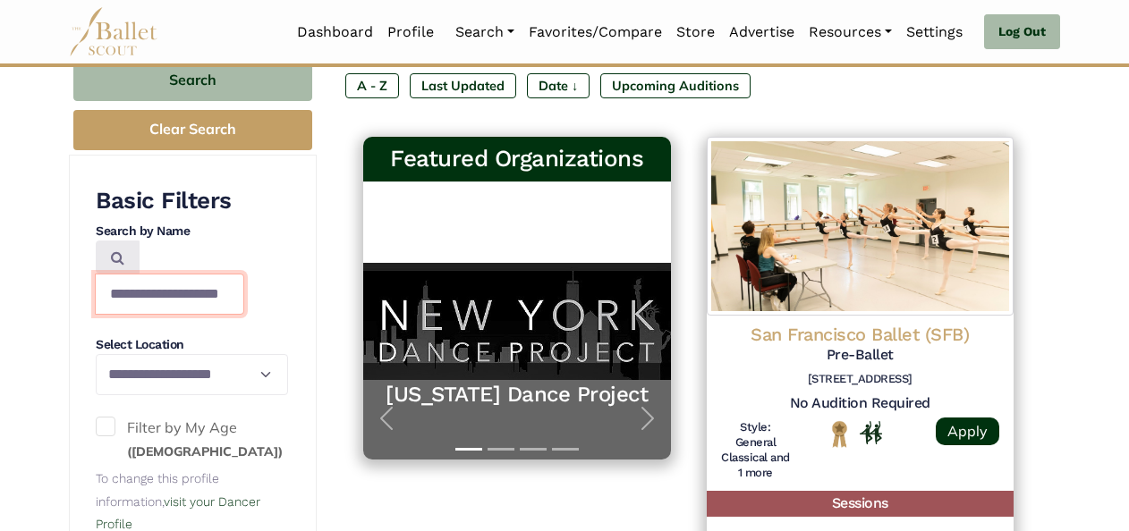
drag, startPoint x: 150, startPoint y: 261, endPoint x: 558, endPoint y: 311, distance: 410.8
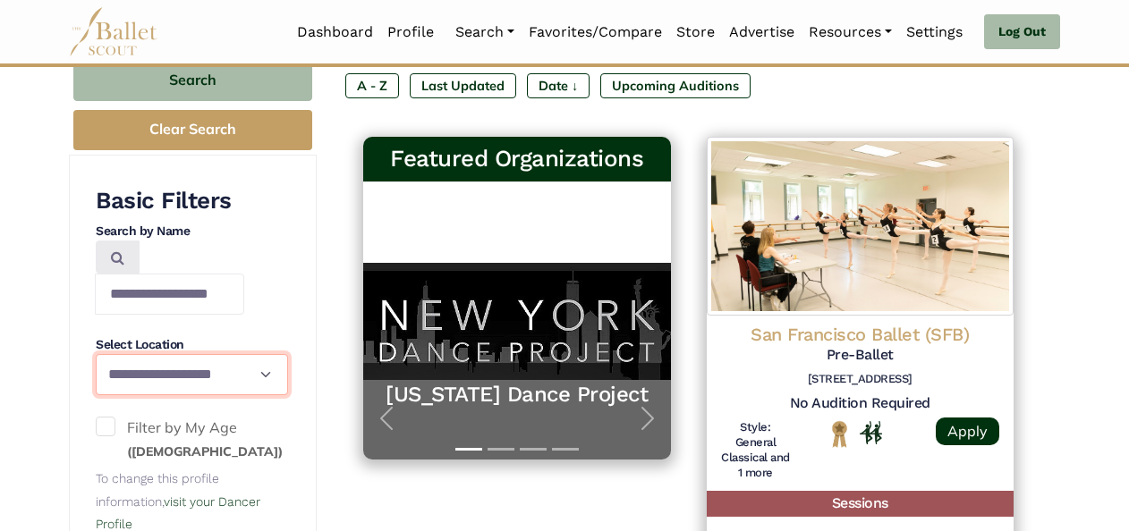
click at [259, 354] on select "**********" at bounding box center [192, 374] width 192 height 41
select select "**"
click at [96, 354] on select "**********" at bounding box center [192, 374] width 192 height 41
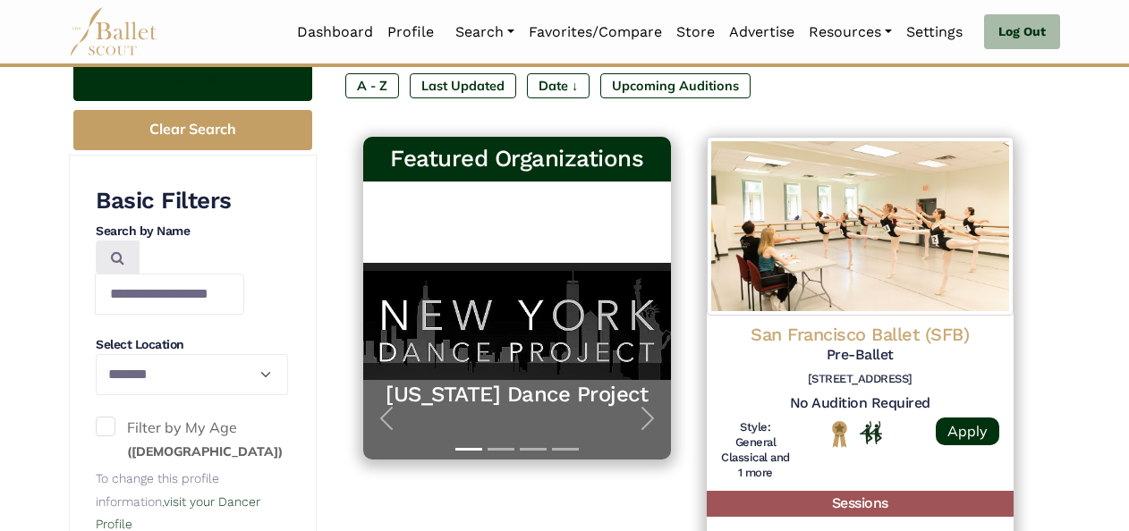
click at [227, 88] on button "Search" at bounding box center [192, 80] width 239 height 42
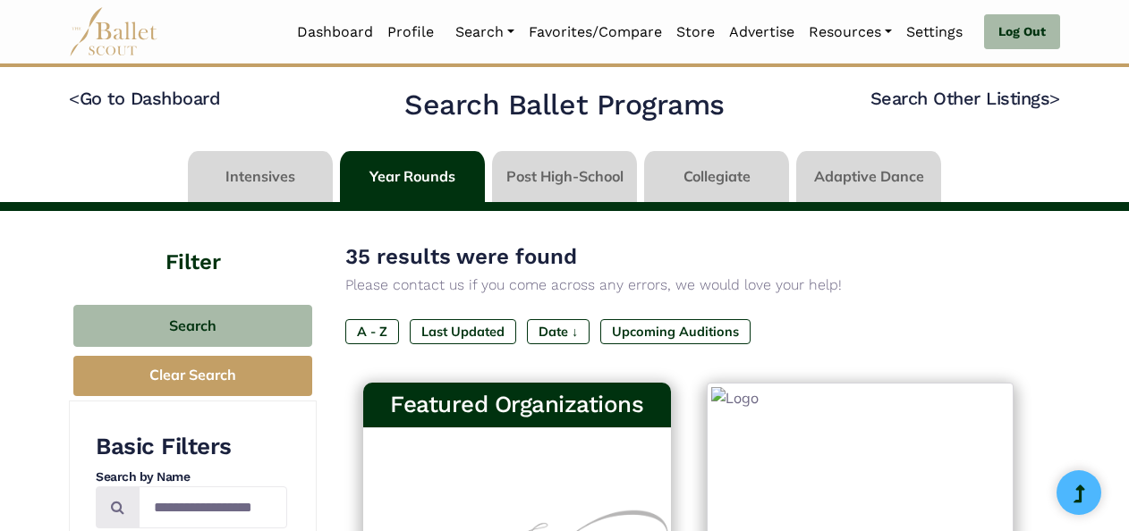
select select "**"
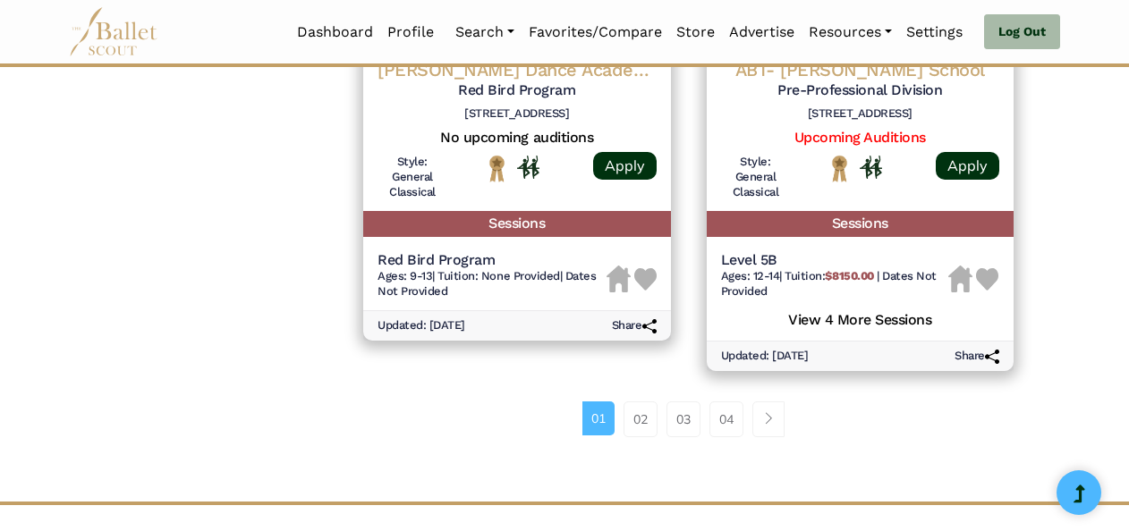
scroll to position [2583, 0]
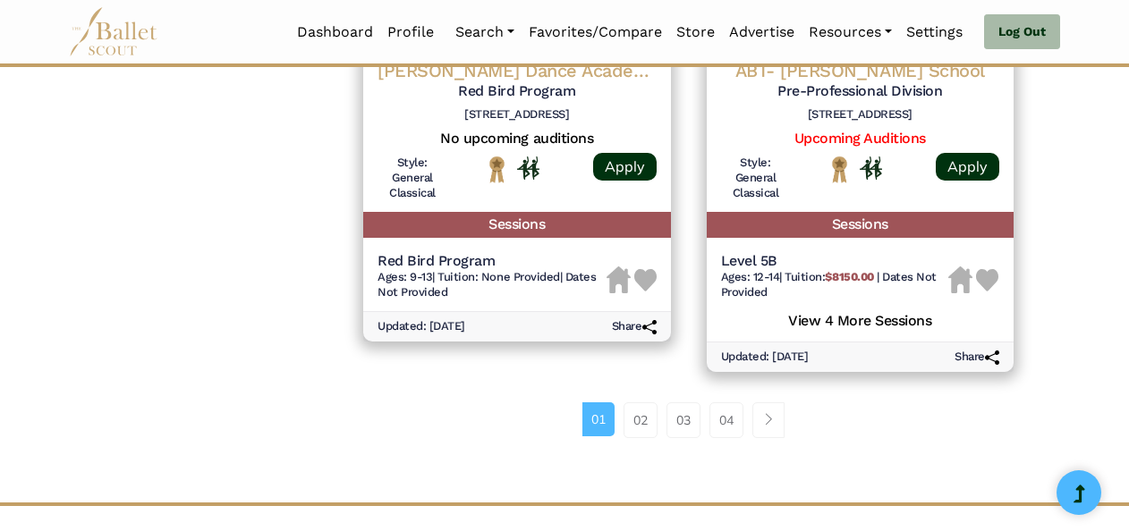
click at [645, 427] on link "02" at bounding box center [640, 420] width 34 height 36
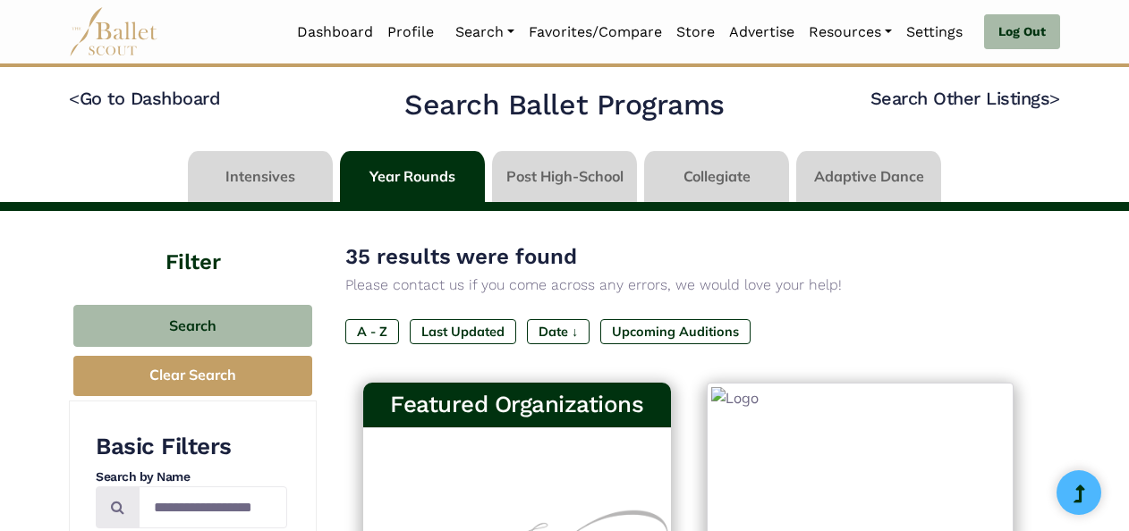
select select "**"
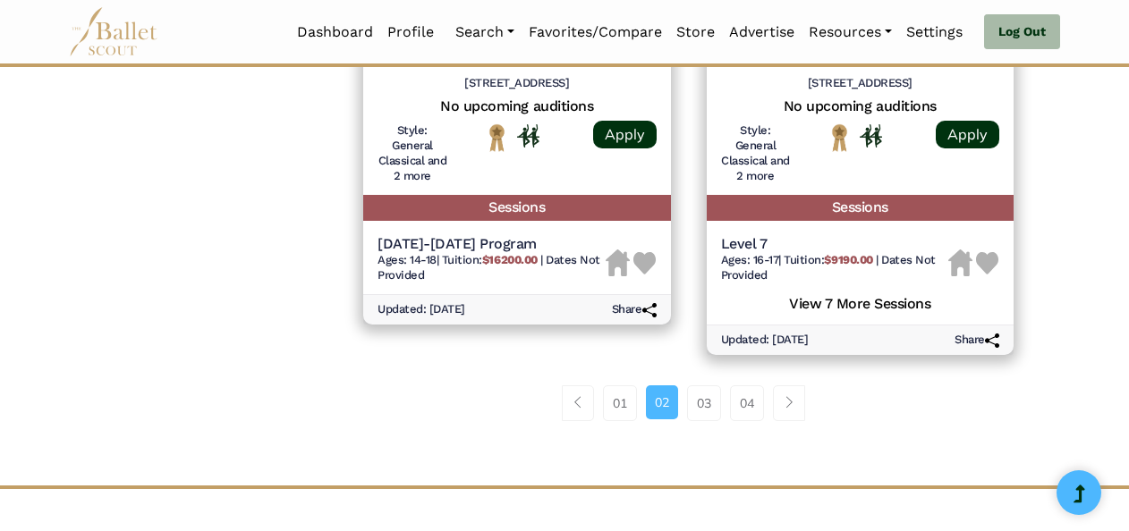
scroll to position [2631, 0]
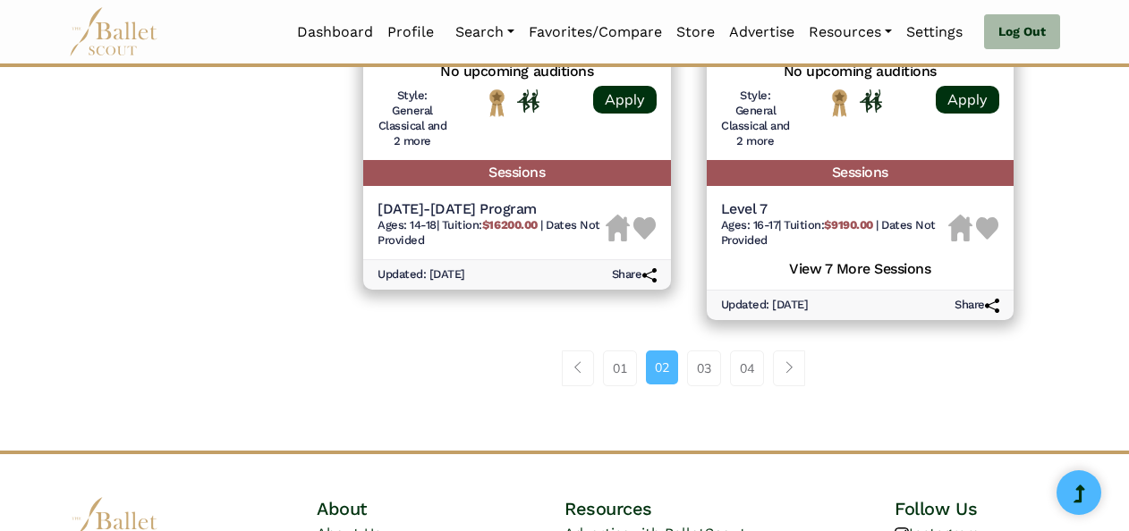
click at [704, 370] on link "03" at bounding box center [704, 369] width 34 height 36
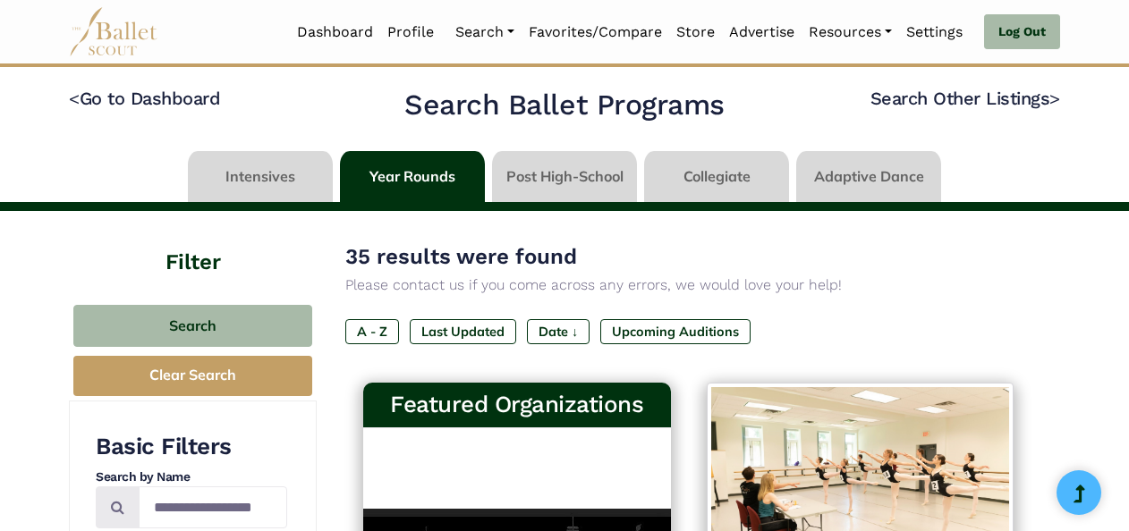
select select "**"
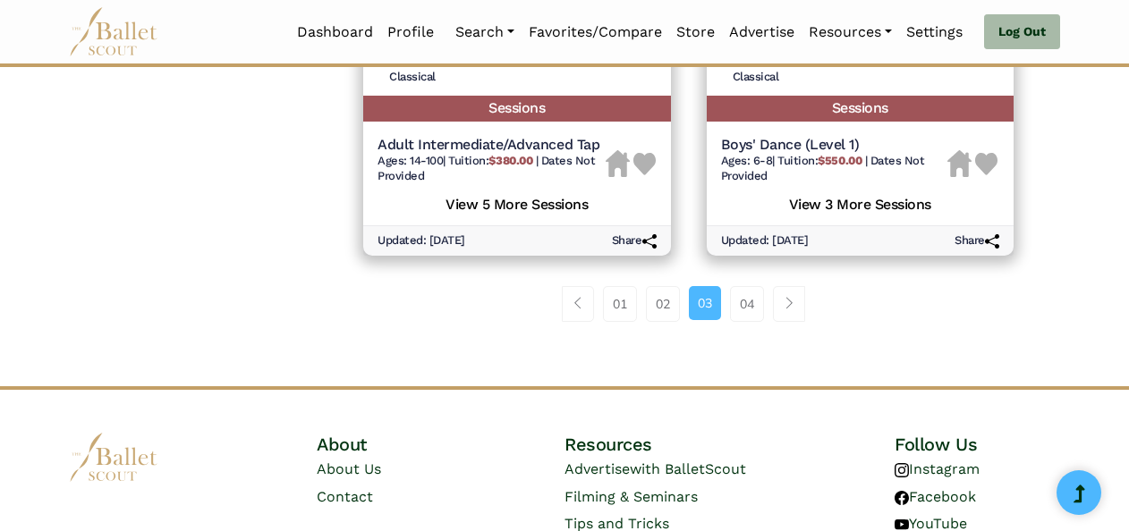
scroll to position [2710, 0]
click at [751, 300] on link "04" at bounding box center [747, 305] width 34 height 36
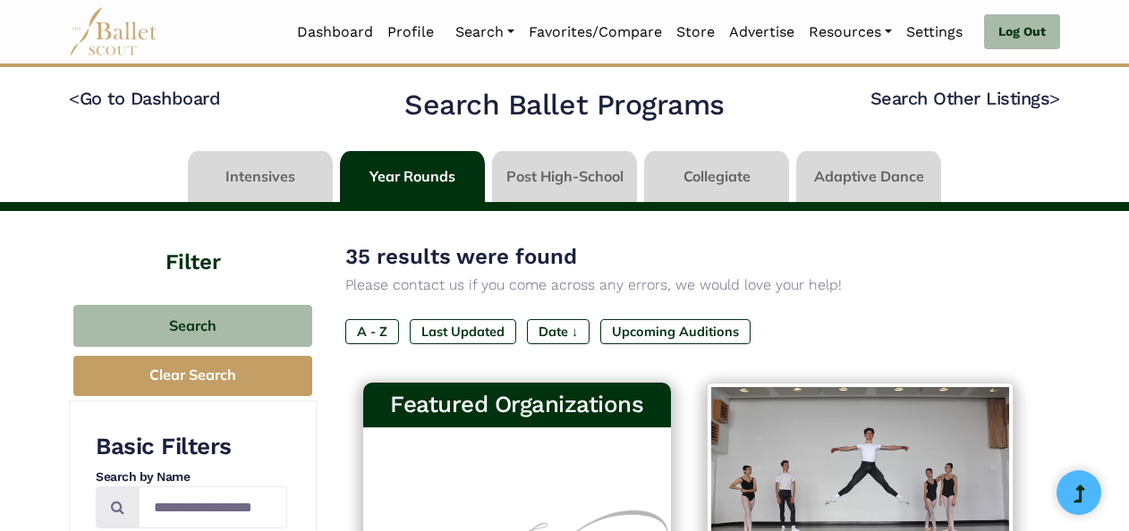
select select "**"
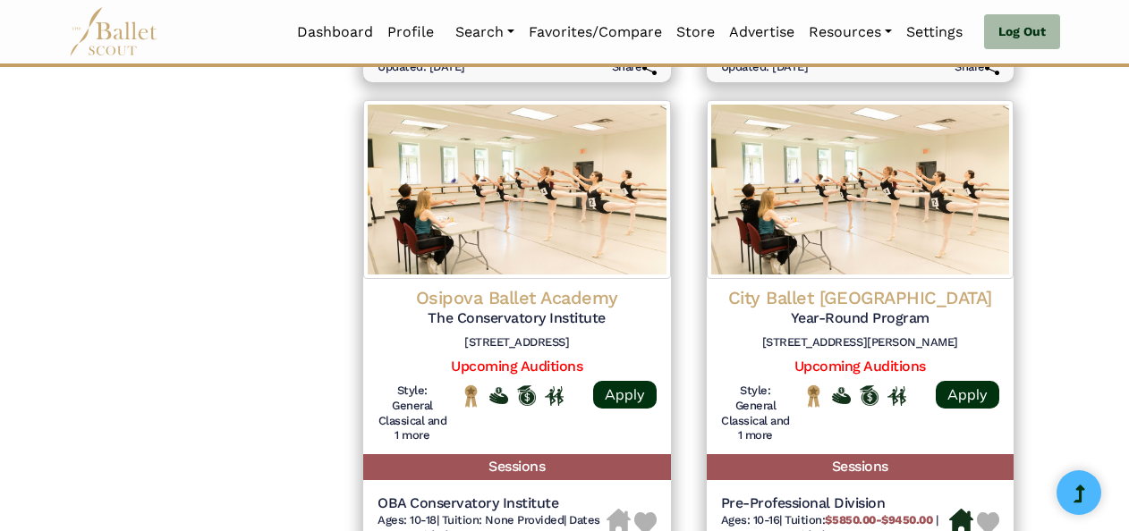
scroll to position [1917, 0]
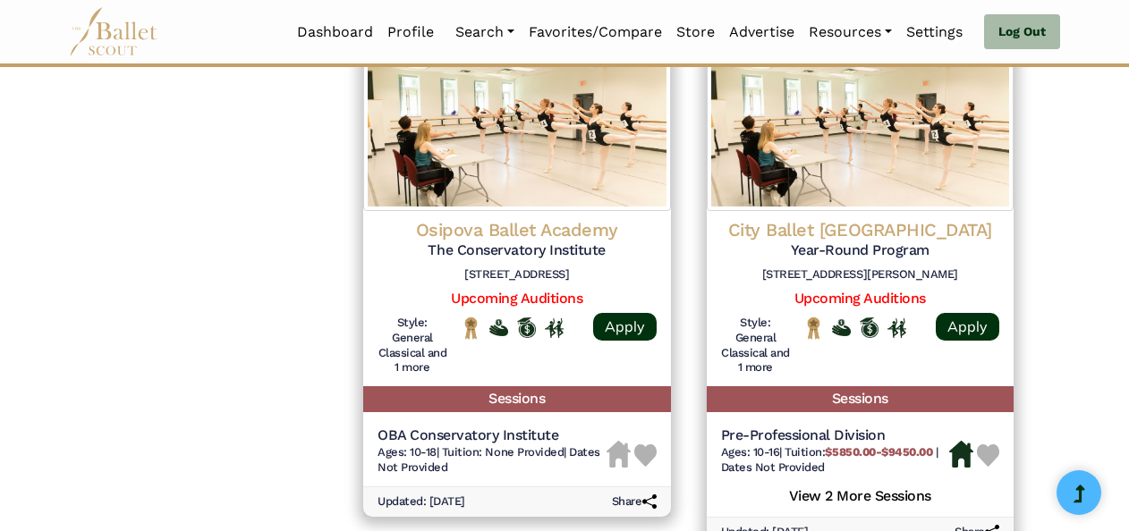
click at [647, 462] on img at bounding box center [645, 455] width 22 height 22
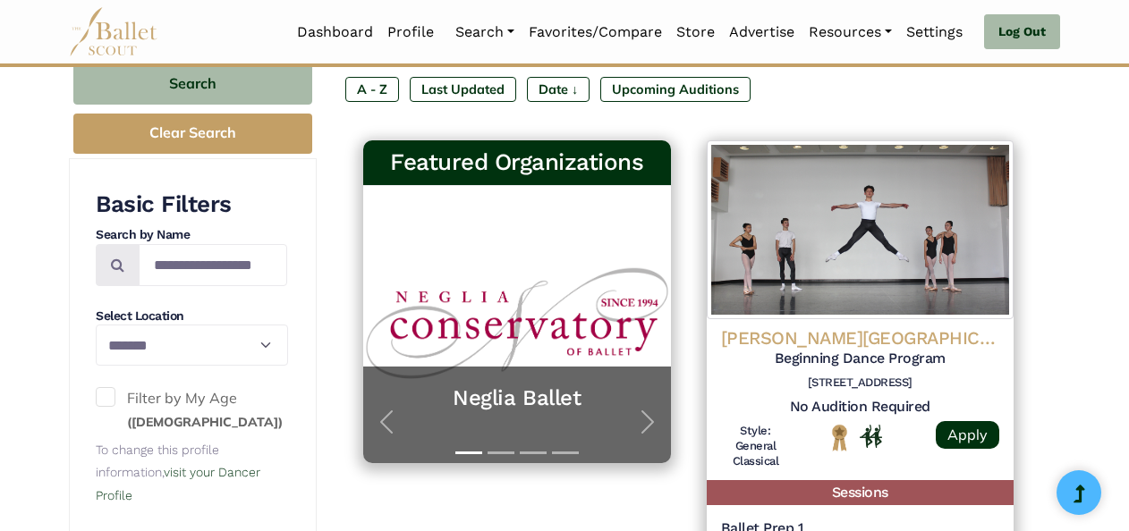
scroll to position [0, 0]
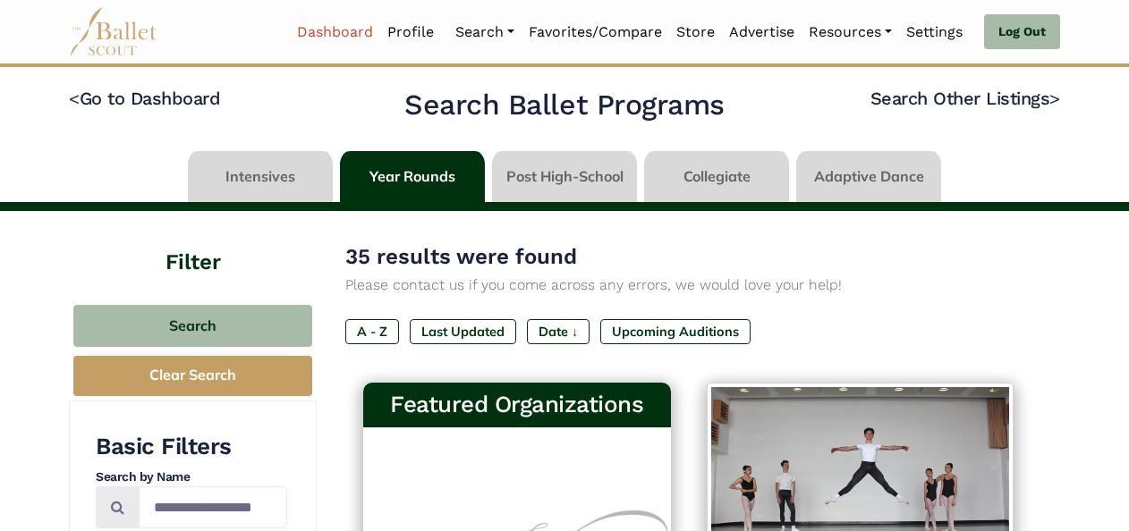
click at [337, 34] on link "Dashboard" at bounding box center [335, 32] width 90 height 38
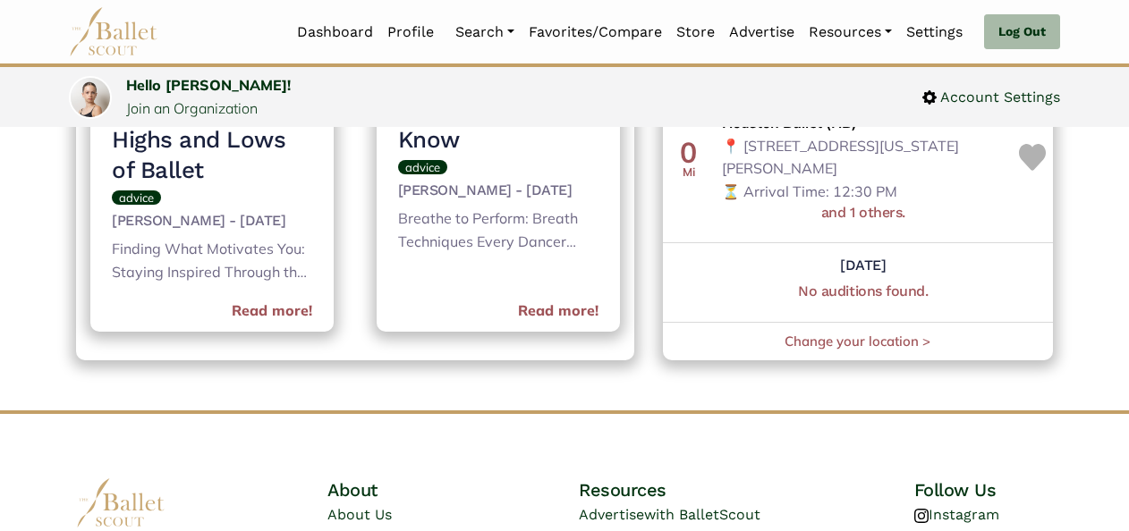
scroll to position [1139, 0]
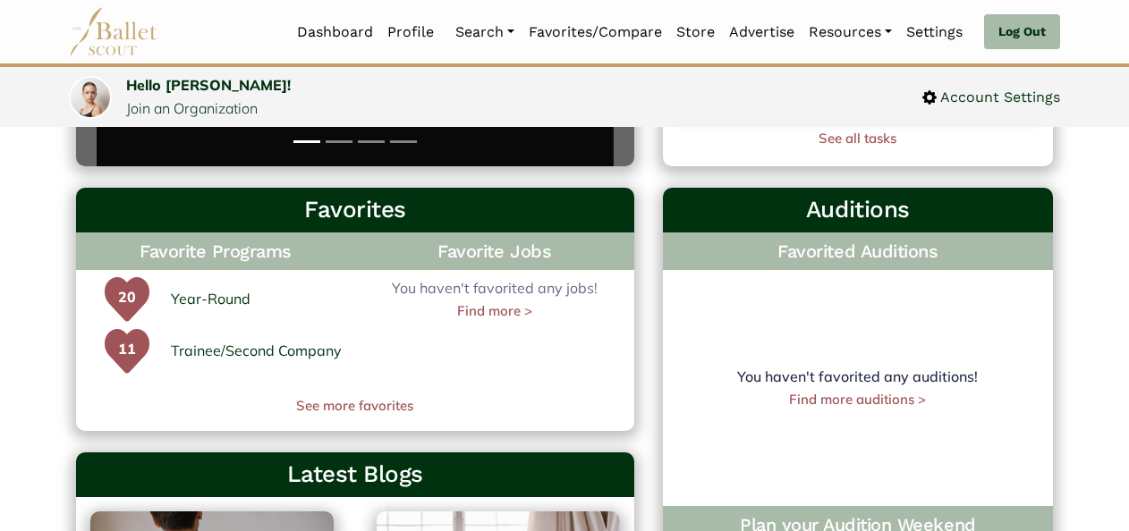
scroll to position [458, 0]
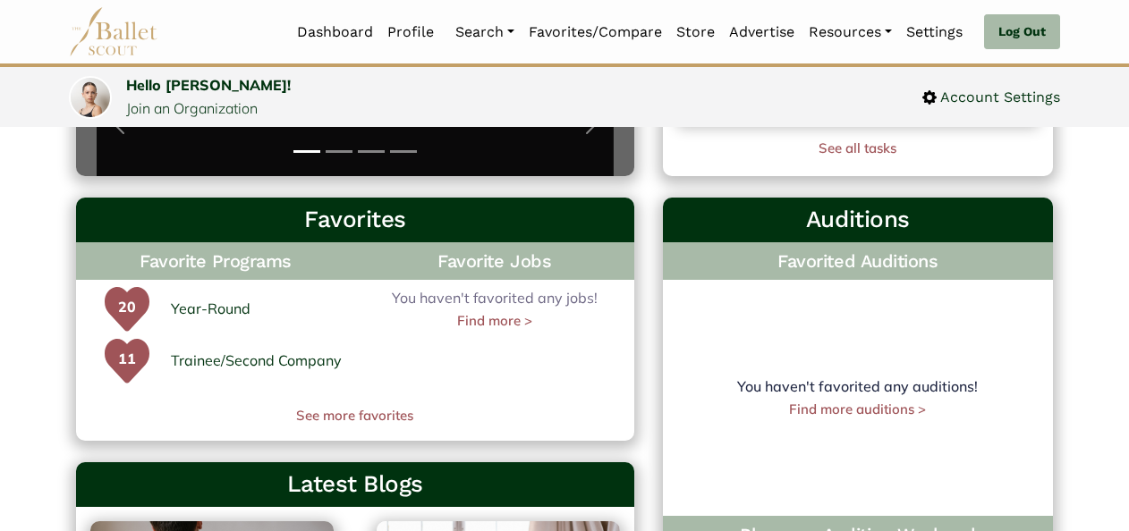
click at [898, 418] on link "Find more auditions >" at bounding box center [857, 409] width 137 height 17
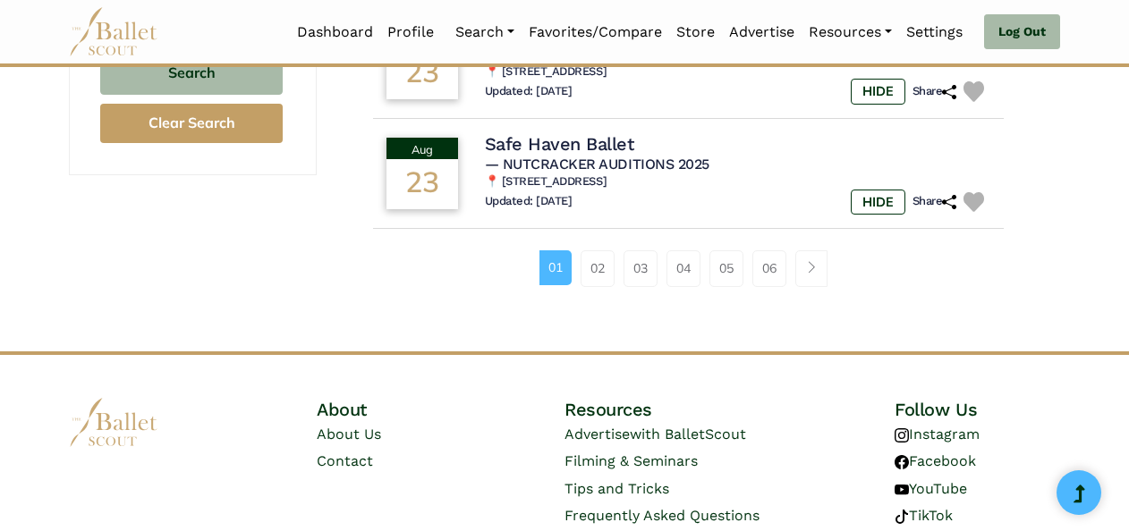
scroll to position [1350, 0]
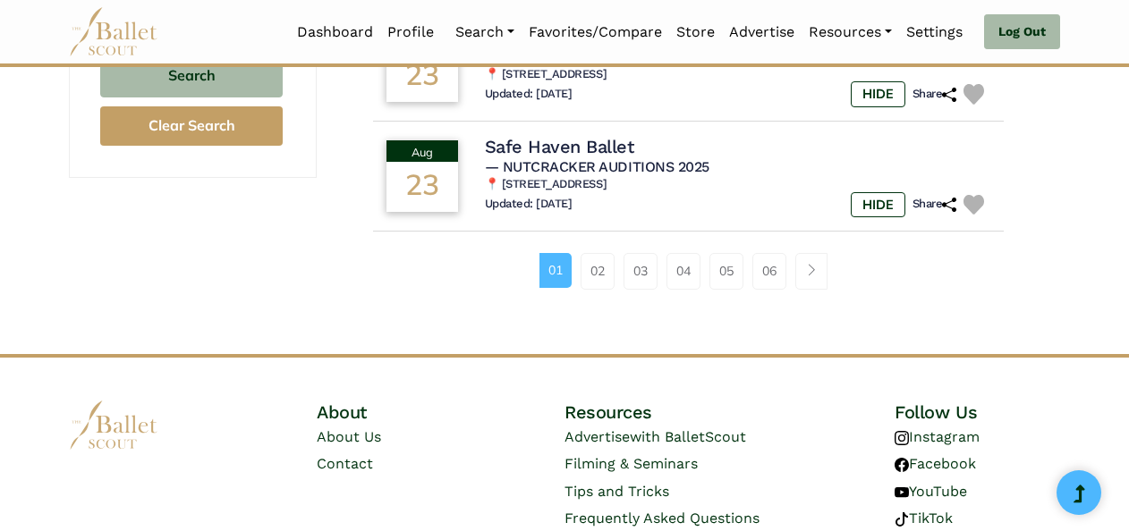
click at [599, 254] on link "02" at bounding box center [597, 271] width 34 height 36
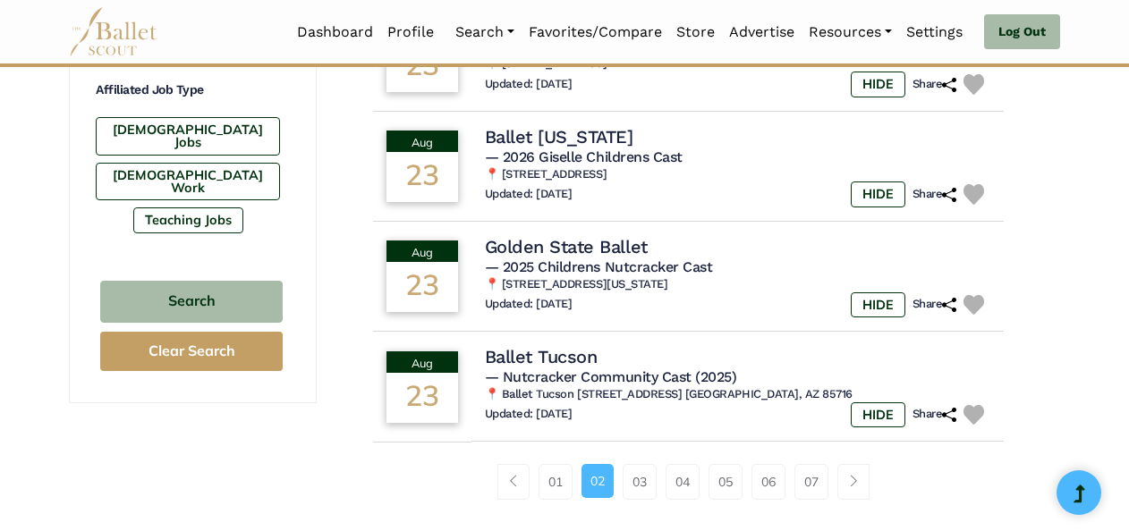
scroll to position [1157, 0]
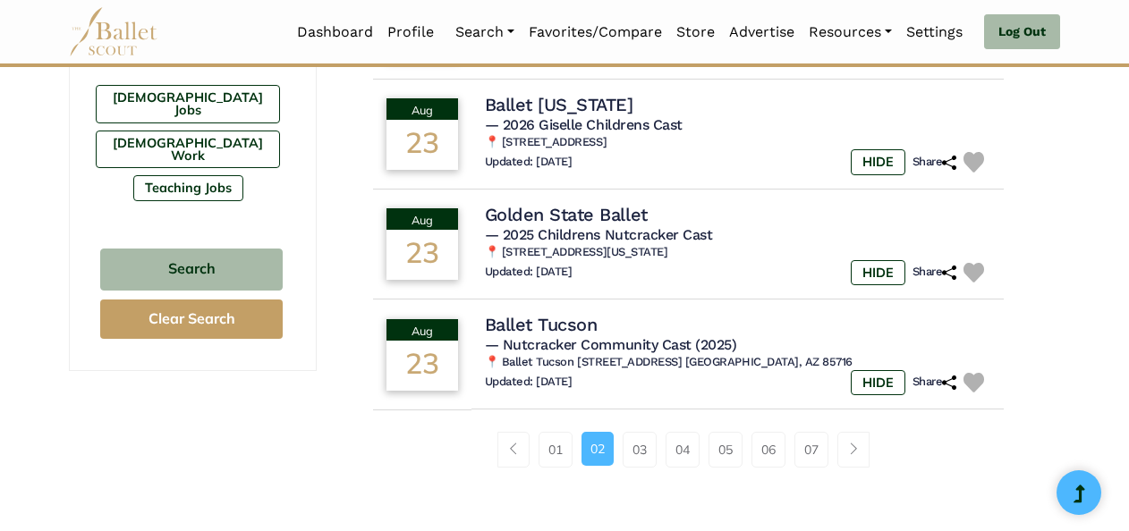
click at [640, 468] on link "03" at bounding box center [639, 450] width 34 height 36
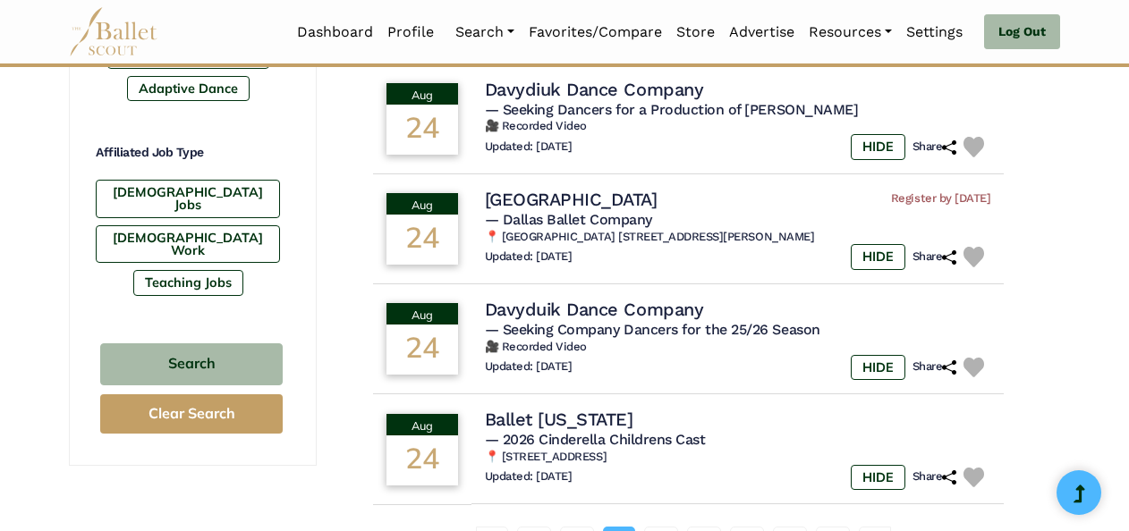
scroll to position [1095, 0]
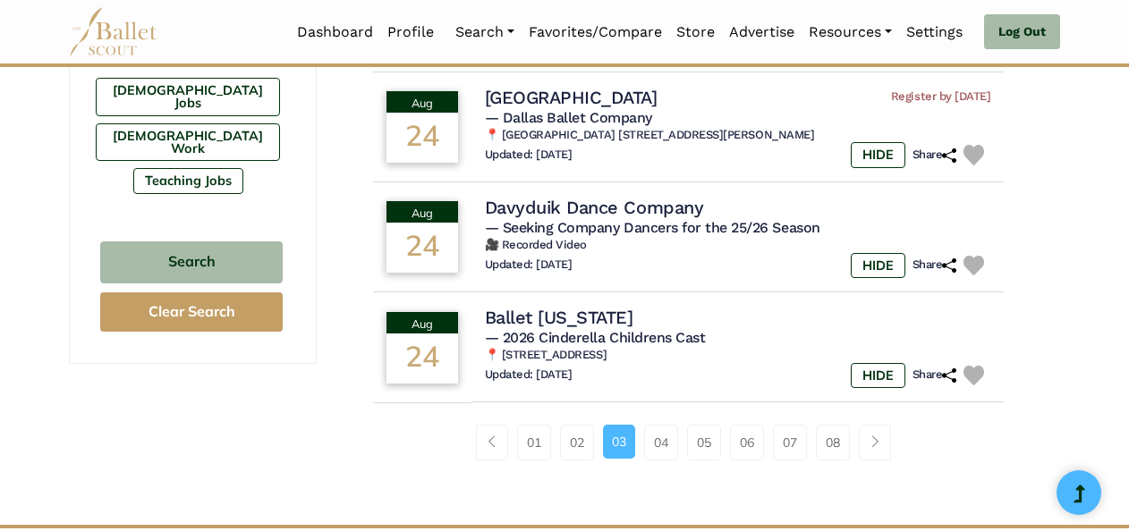
scroll to position [1179, 0]
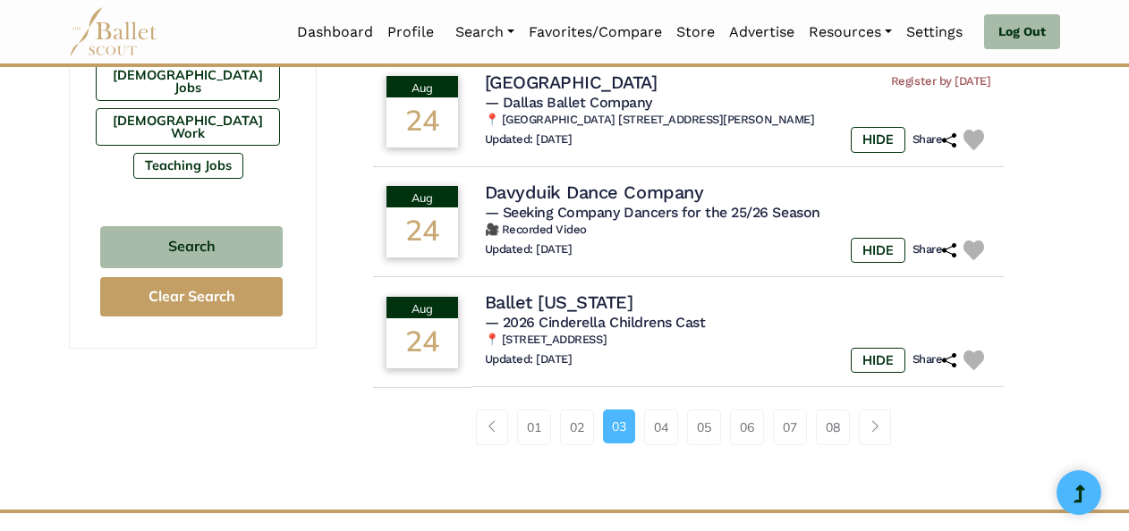
click at [668, 435] on link "04" at bounding box center [661, 428] width 34 height 36
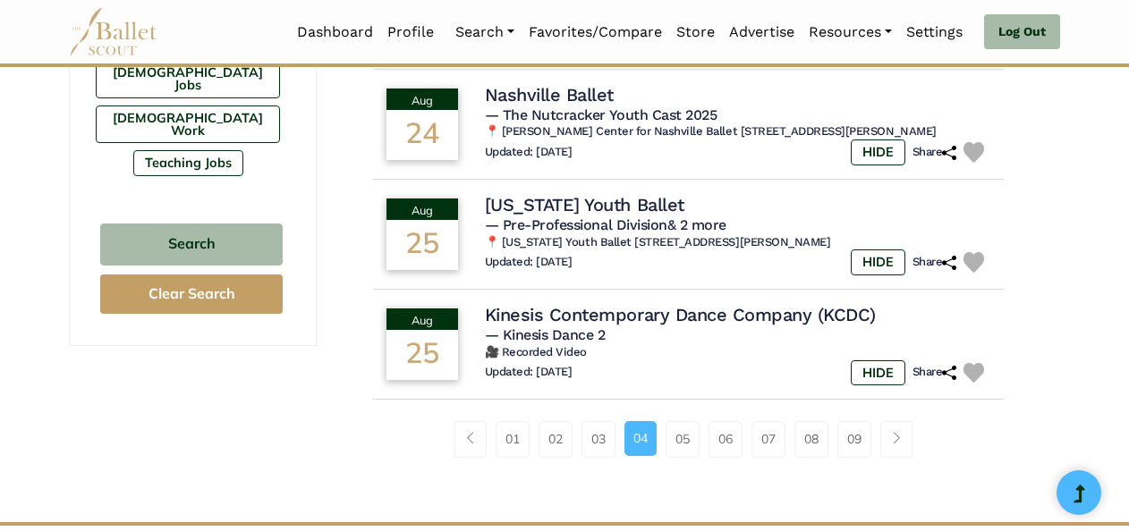
scroll to position [1186, 0]
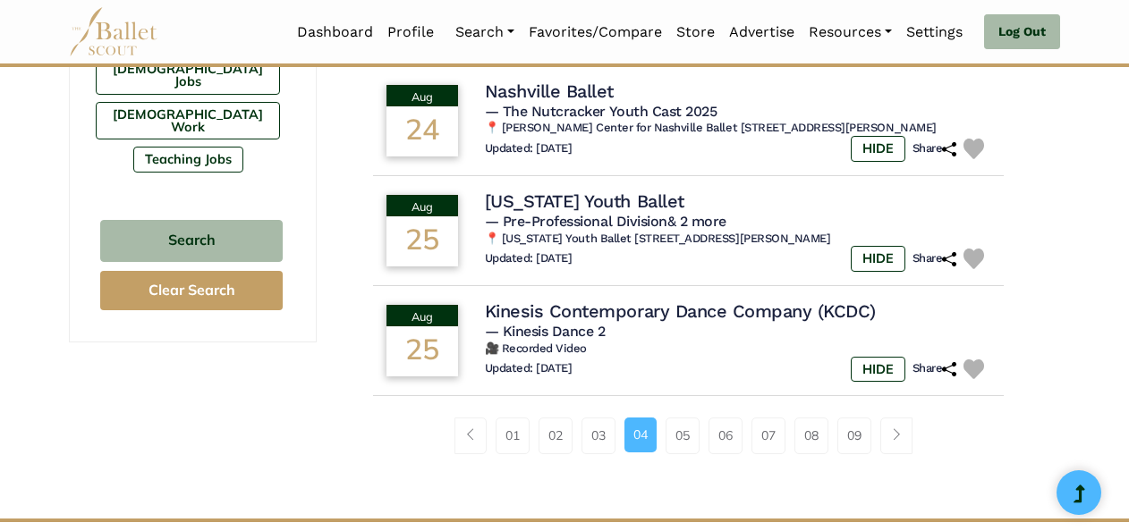
click at [681, 437] on link "05" at bounding box center [682, 436] width 34 height 36
